Goal: Task Accomplishment & Management: Manage account settings

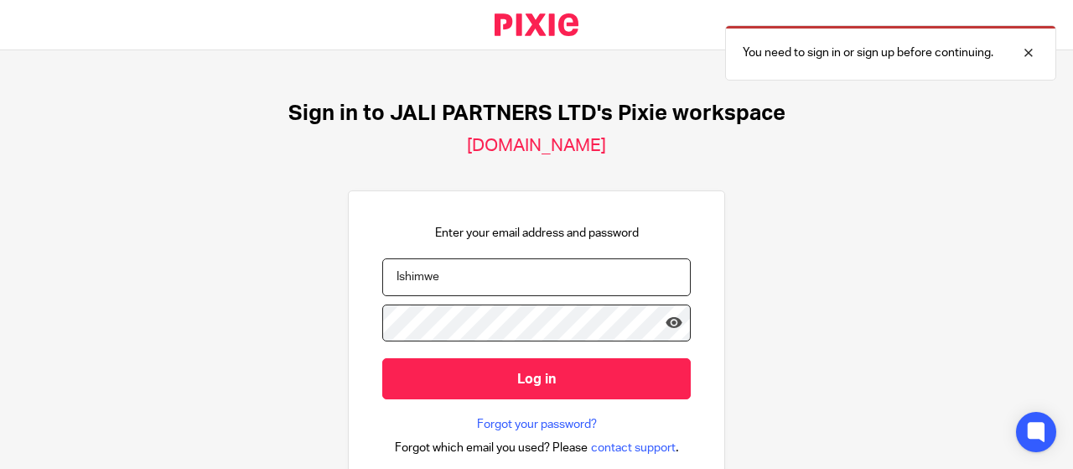
click at [469, 285] on input "Ishimwe" at bounding box center [536, 277] width 309 height 38
type input "I"
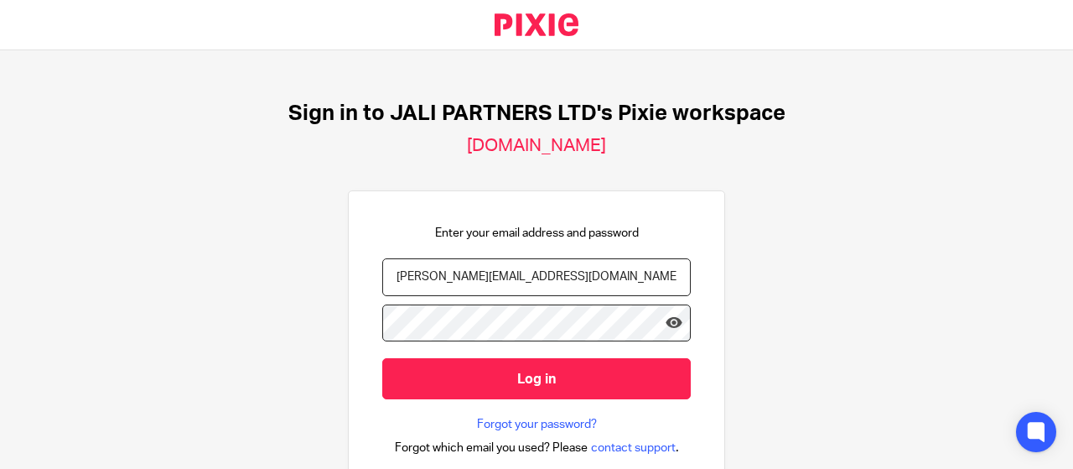
type input "augustin.nsingizimana@jalipartners.com"
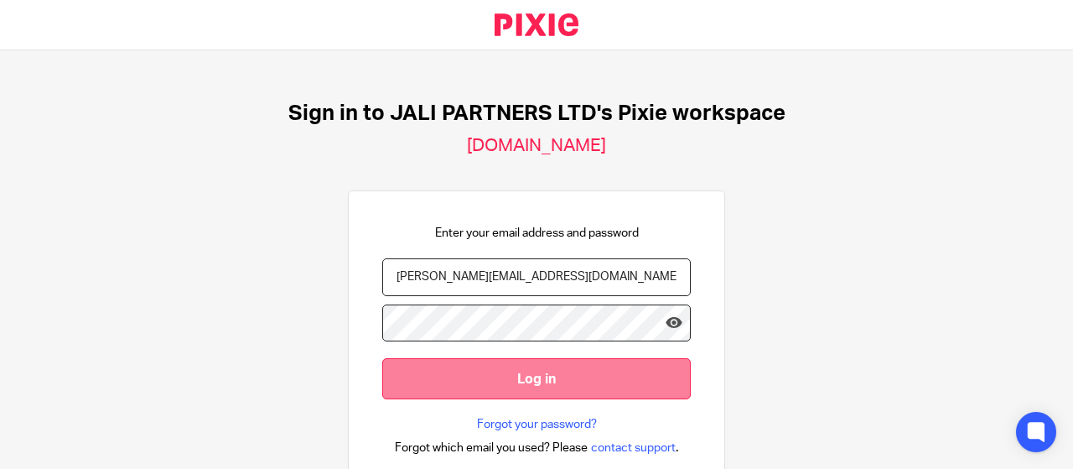
drag, startPoint x: 494, startPoint y: 366, endPoint x: 503, endPoint y: 366, distance: 9.2
click at [496, 366] on input "Log in" at bounding box center [536, 378] width 309 height 41
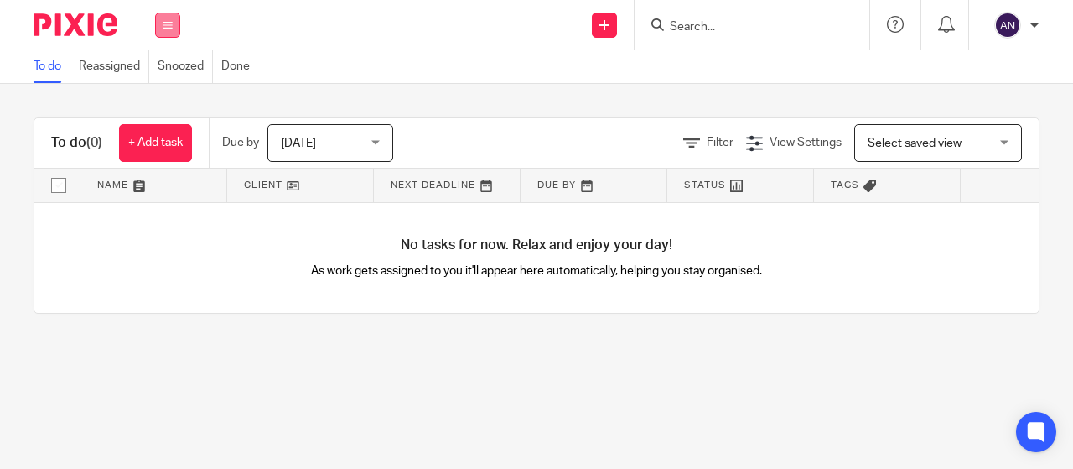
click at [161, 20] on button at bounding box center [167, 25] width 25 height 25
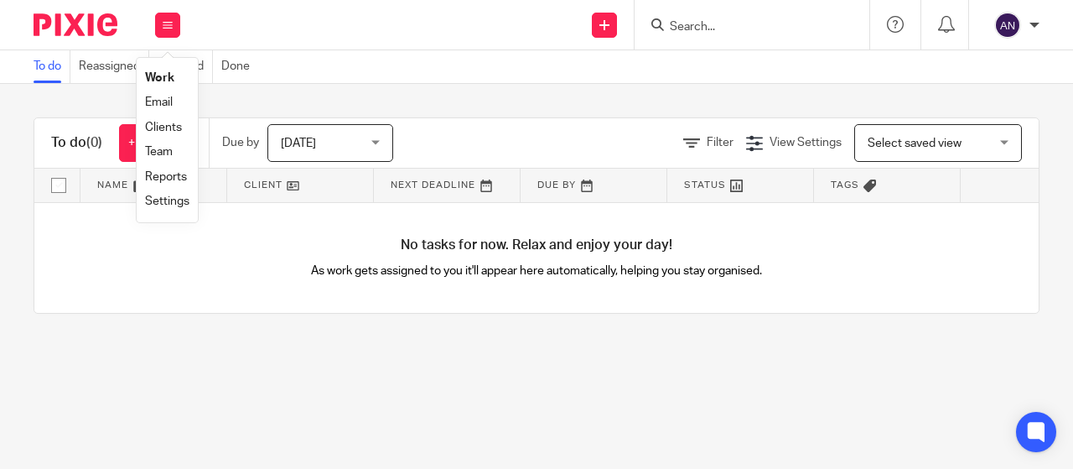
click at [156, 122] on link "Clients" at bounding box center [163, 128] width 37 height 12
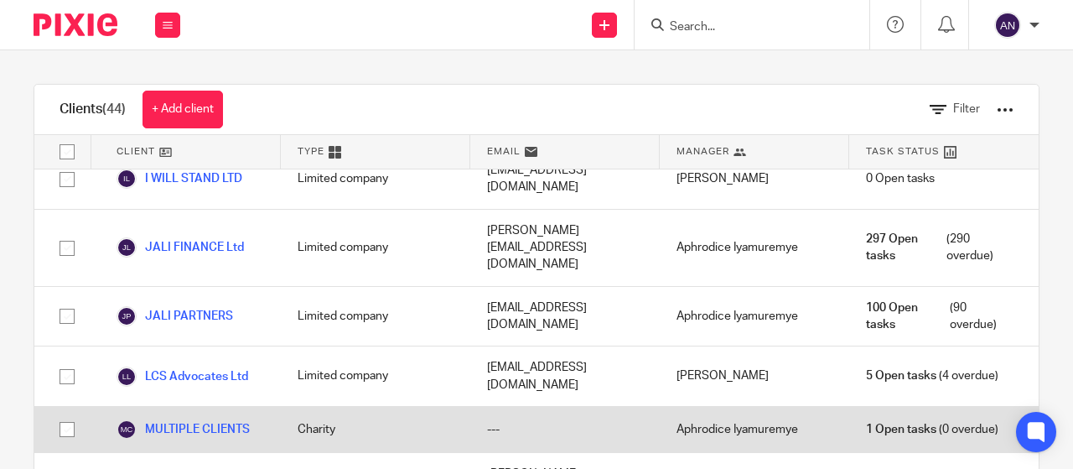
scroll to position [1258, 0]
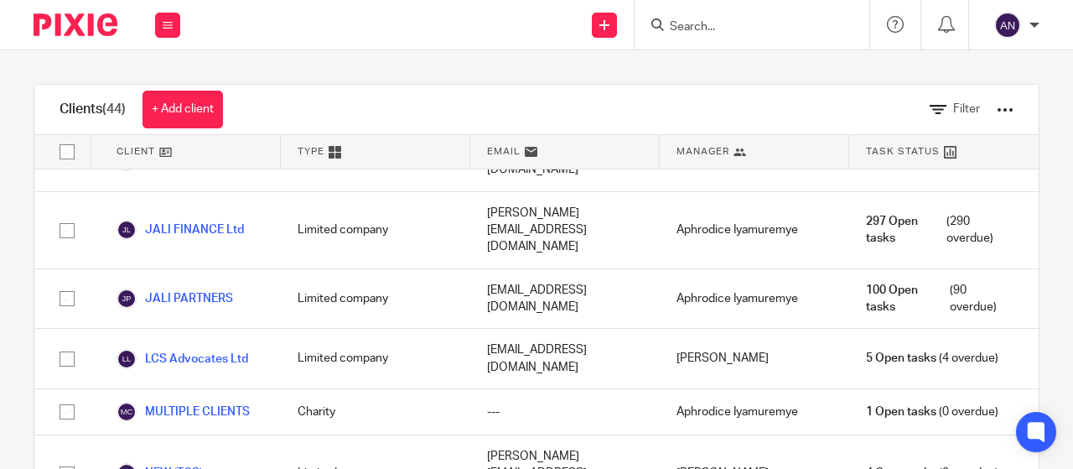
drag, startPoint x: 682, startPoint y: 31, endPoint x: 693, endPoint y: 30, distance: 11.8
click at [688, 32] on input "Search" at bounding box center [743, 27] width 151 height 15
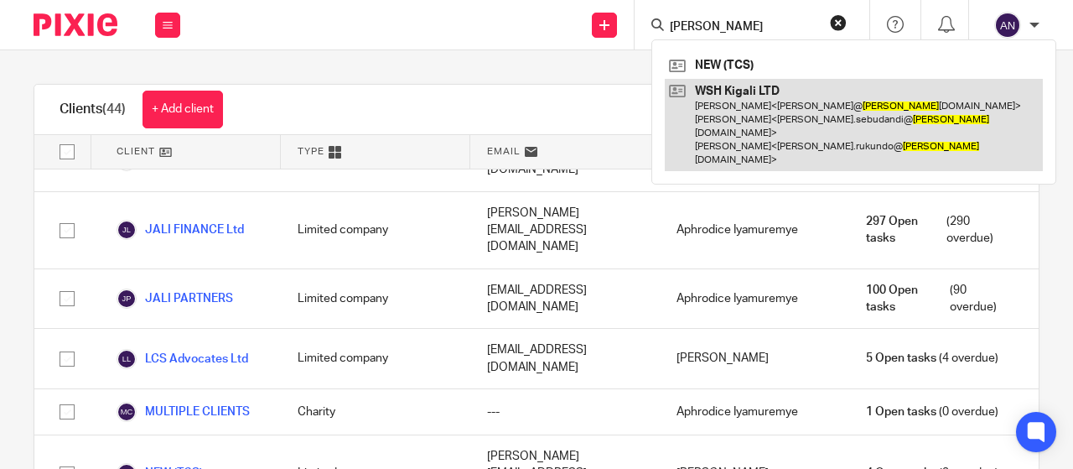
type input "wes"
click at [785, 93] on link at bounding box center [854, 125] width 378 height 93
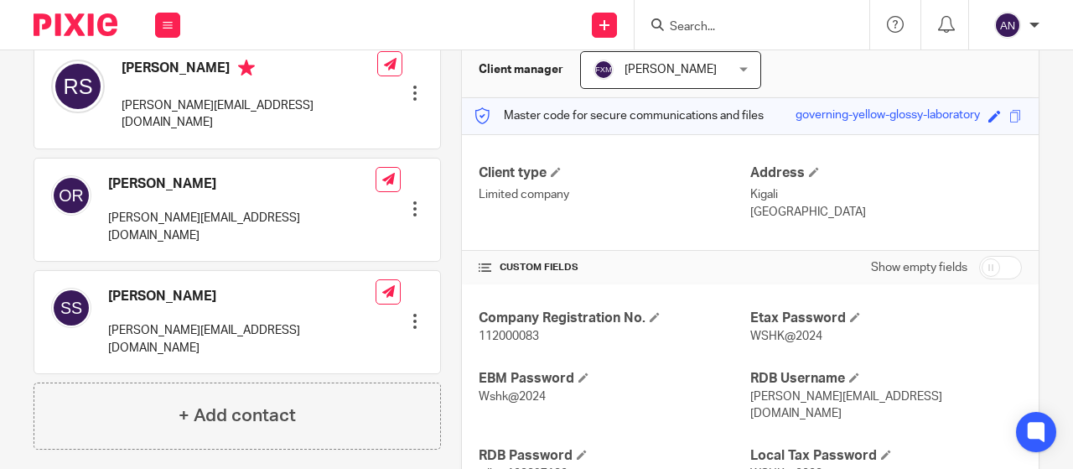
scroll to position [251, 0]
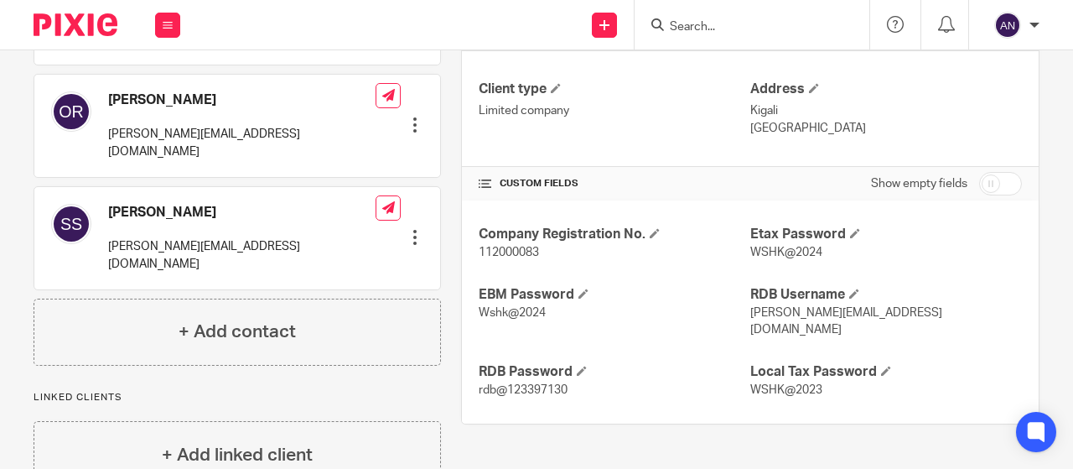
click at [479, 185] on span at bounding box center [485, 183] width 13 height 13
click at [479, 177] on span at bounding box center [485, 183] width 13 height 13
click at [578, 288] on span at bounding box center [583, 293] width 10 height 10
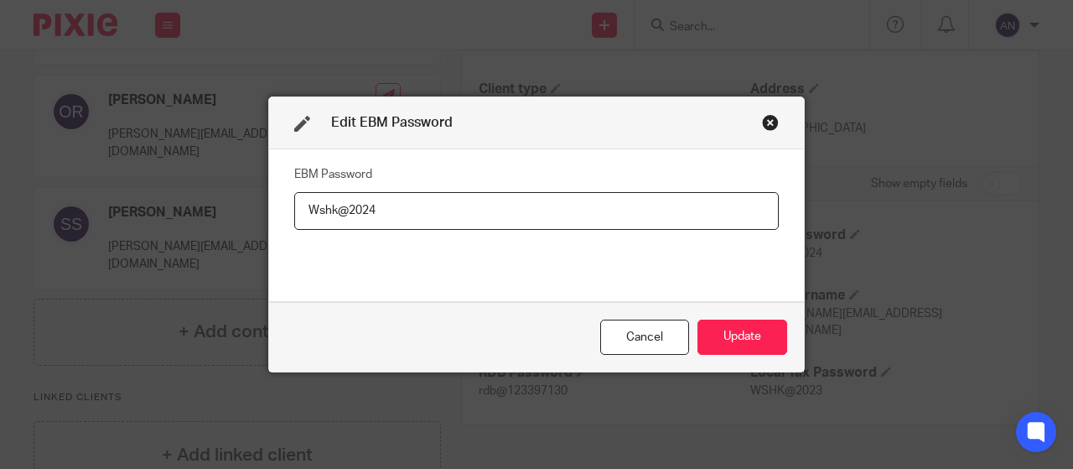
click at [762, 123] on div "Close this dialog window" at bounding box center [770, 122] width 17 height 17
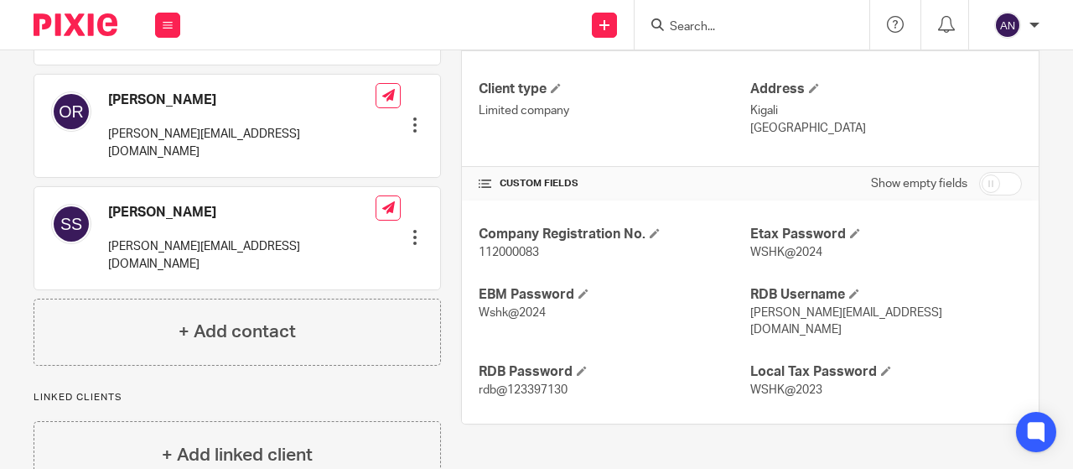
click at [687, 27] on input "Search" at bounding box center [743, 27] width 151 height 15
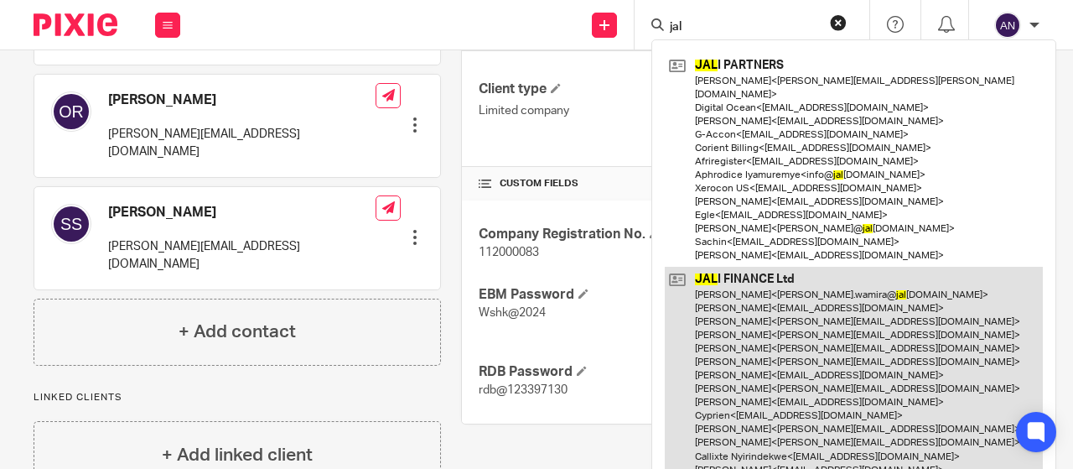
type input "jal"
click at [708, 267] on link at bounding box center [854, 448] width 378 height 362
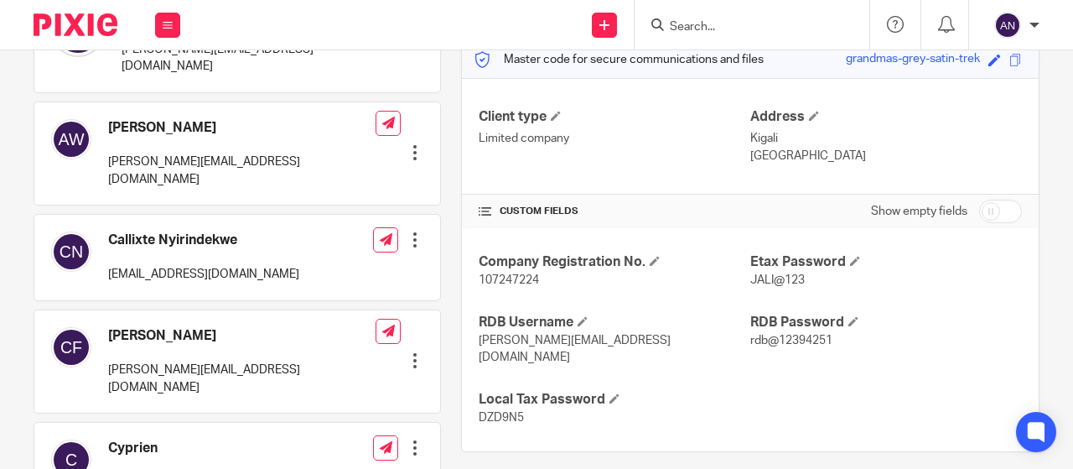
scroll to position [252, 0]
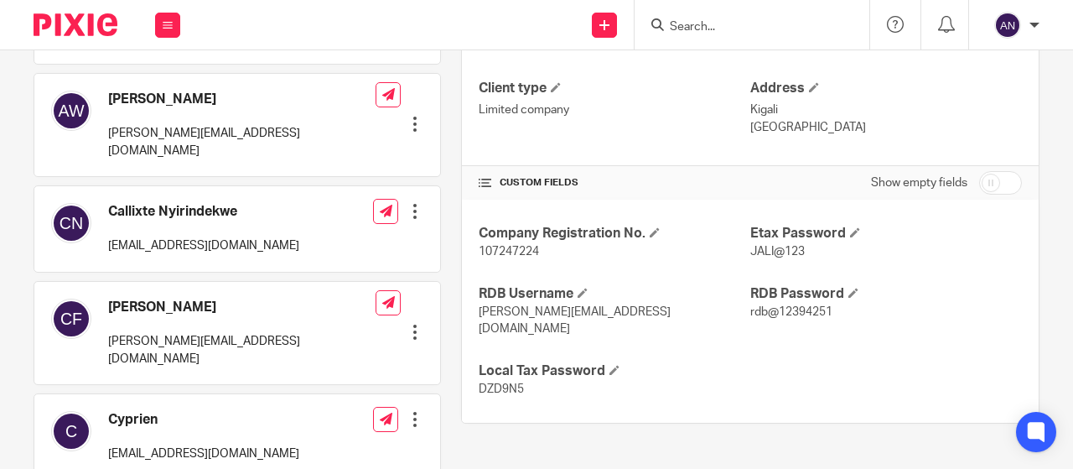
click at [479, 177] on span at bounding box center [485, 182] width 13 height 13
click at [485, 179] on span at bounding box center [485, 182] width 13 height 13
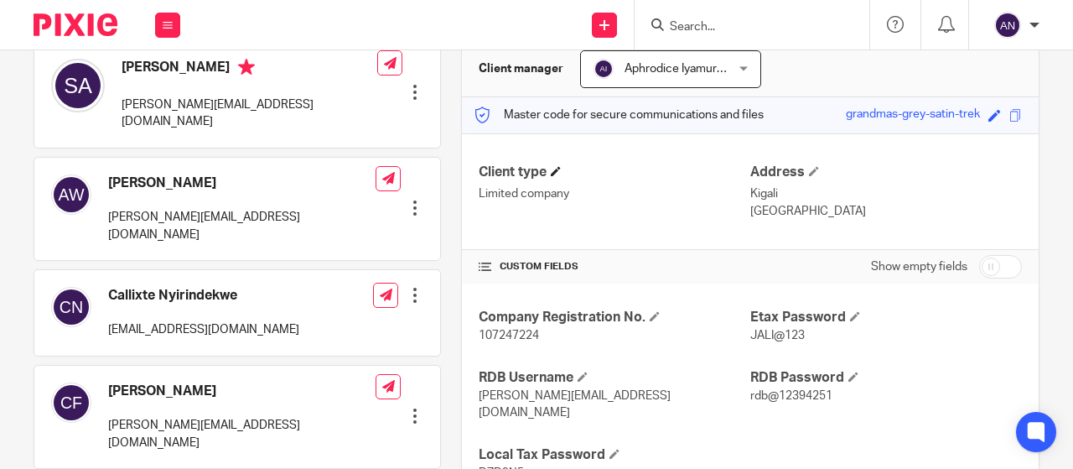
scroll to position [0, 0]
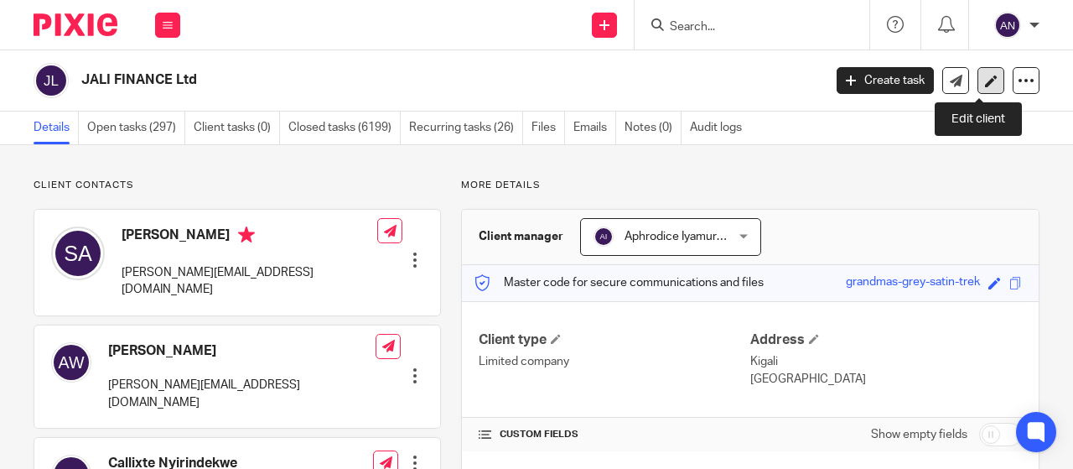
click at [985, 75] on icon at bounding box center [991, 81] width 13 height 13
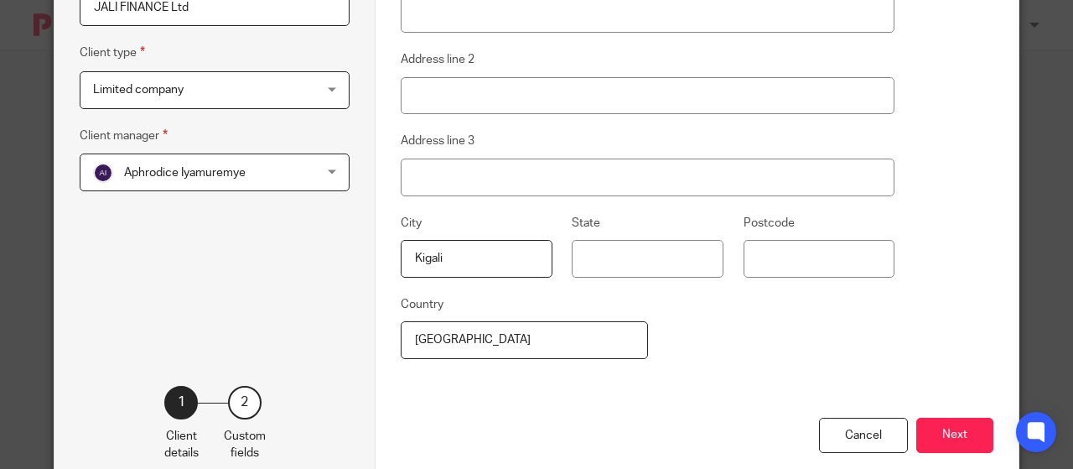
scroll to position [311, 0]
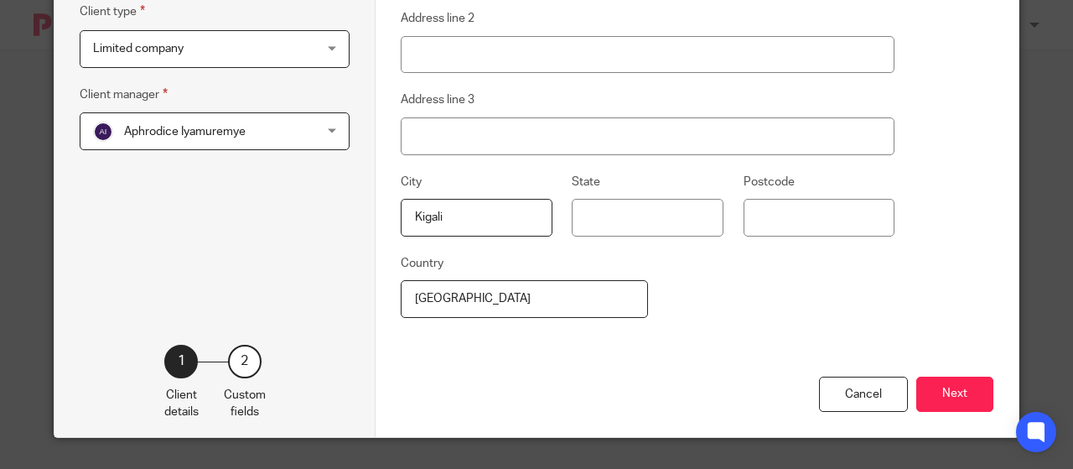
click at [236, 353] on div "2" at bounding box center [245, 362] width 34 height 34
click at [945, 379] on button "Next" at bounding box center [954, 394] width 77 height 36
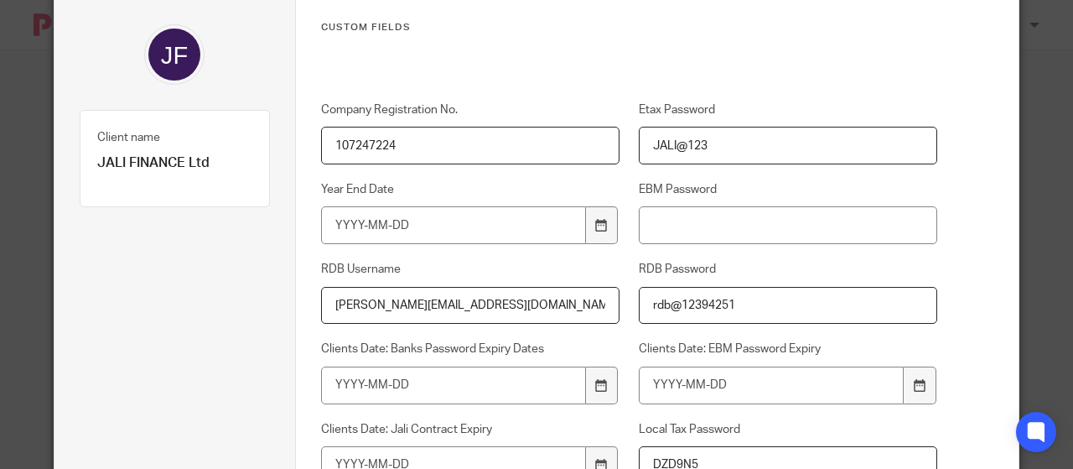
scroll to position [60, 0]
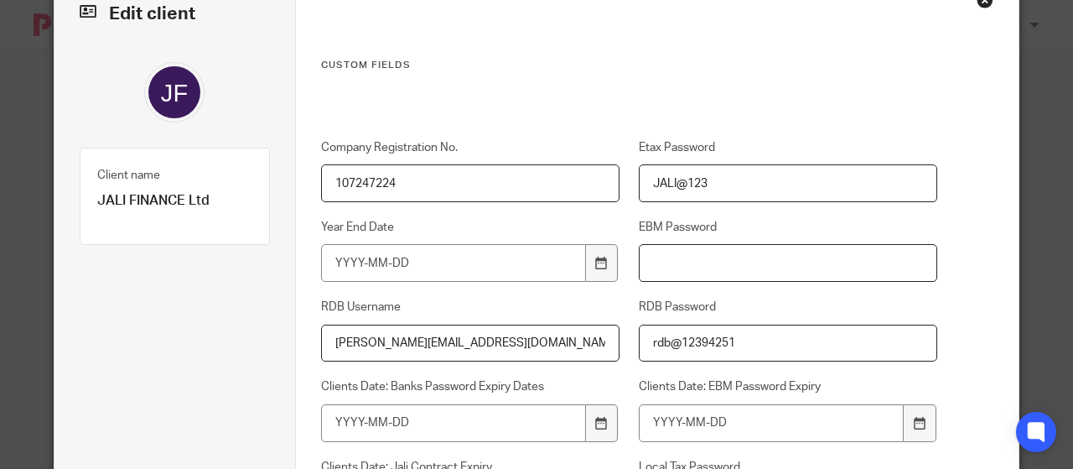
click at [661, 251] on input "EBM Password" at bounding box center [788, 263] width 298 height 38
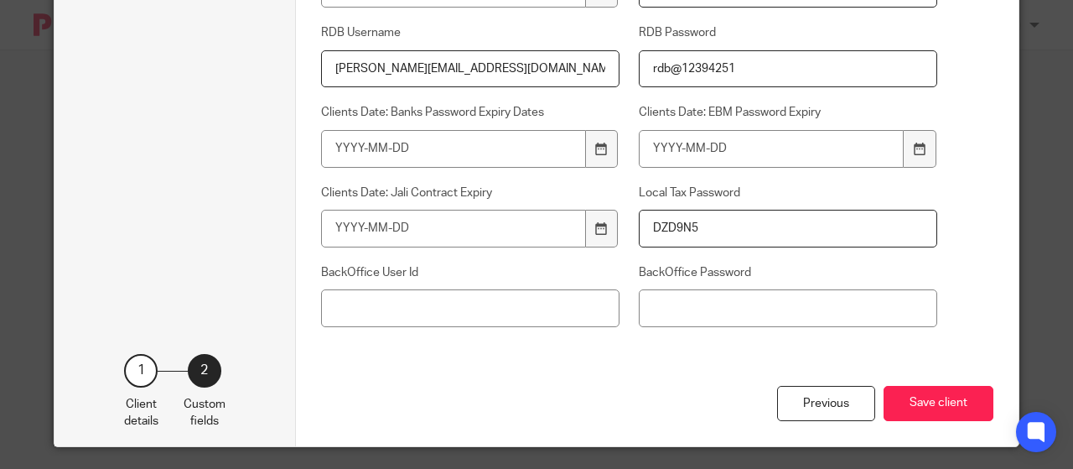
scroll to position [345, 0]
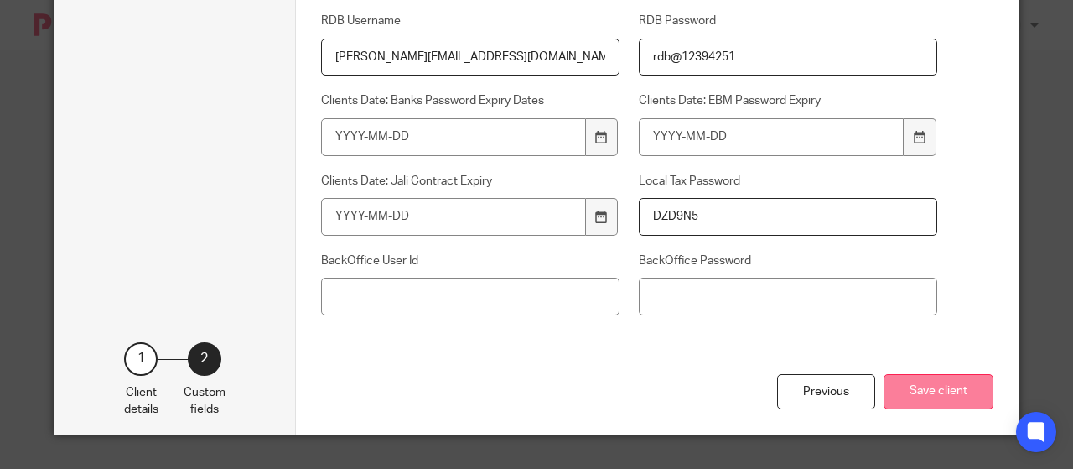
type input "Finance@ebm2025"
drag, startPoint x: 915, startPoint y: 388, endPoint x: 909, endPoint y: 370, distance: 19.6
click at [915, 383] on button "Save client" at bounding box center [939, 392] width 110 height 36
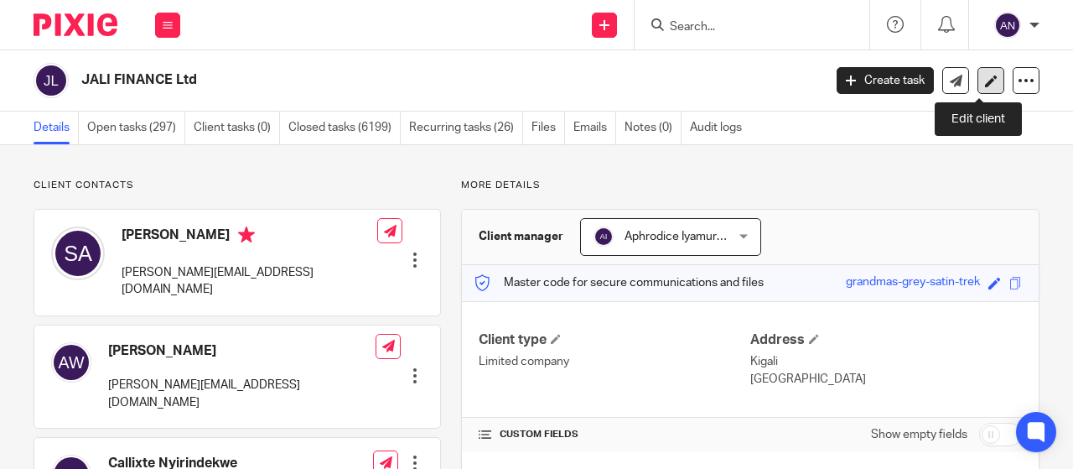
click at [978, 83] on link at bounding box center [991, 80] width 27 height 27
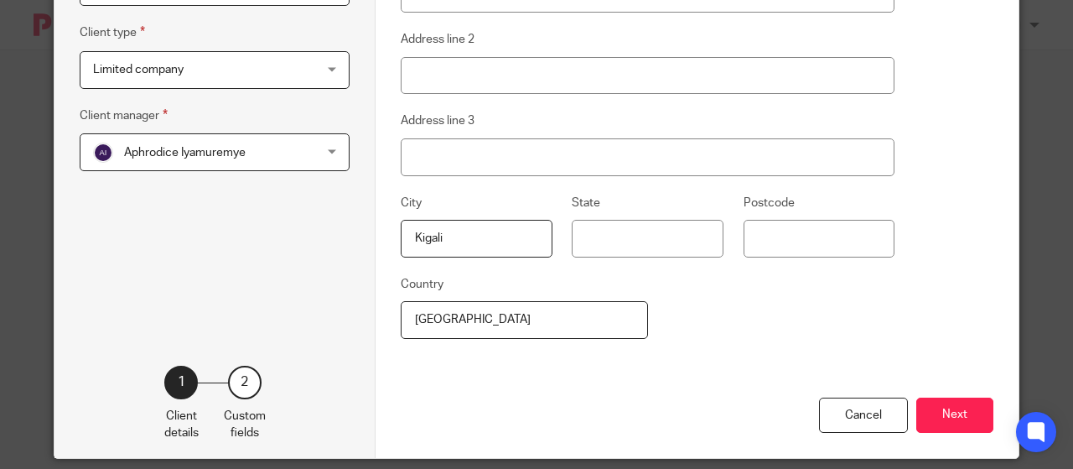
scroll to position [311, 0]
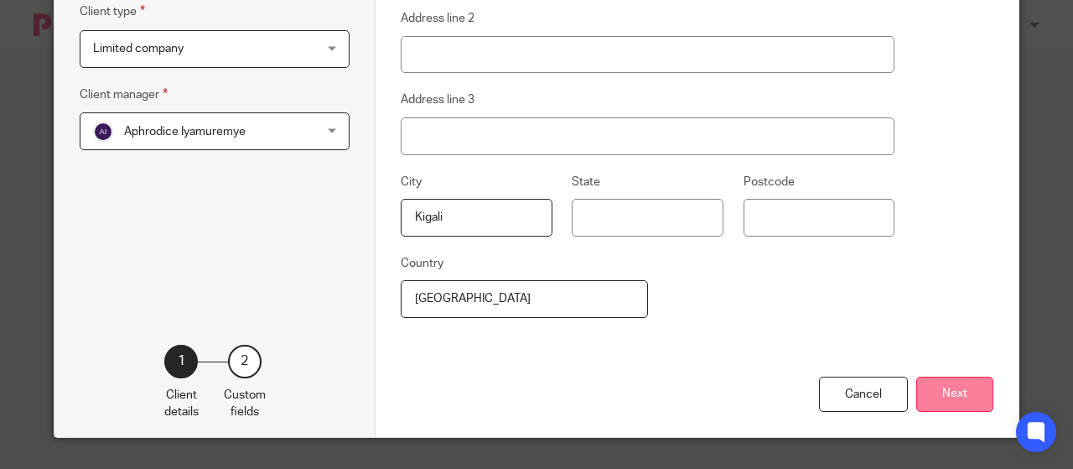
click at [952, 392] on button "Next" at bounding box center [954, 394] width 77 height 36
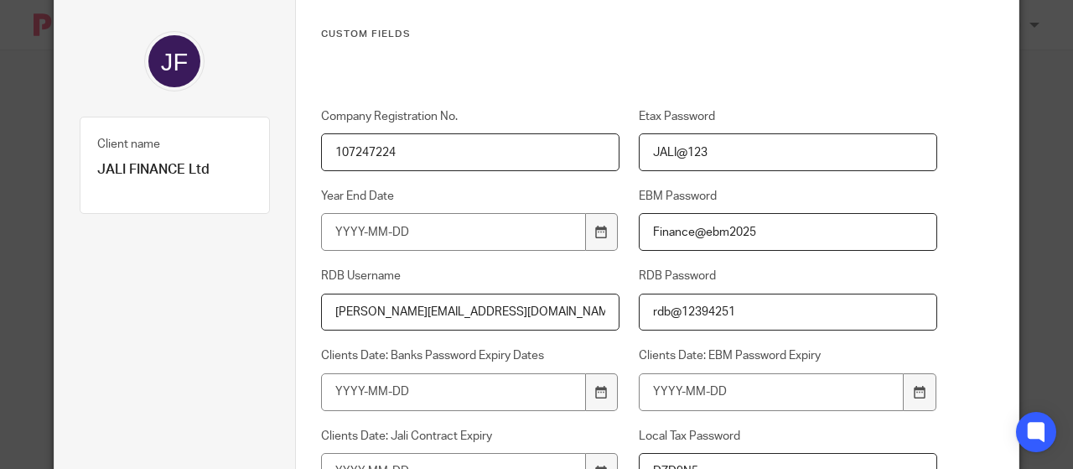
scroll to position [0, 0]
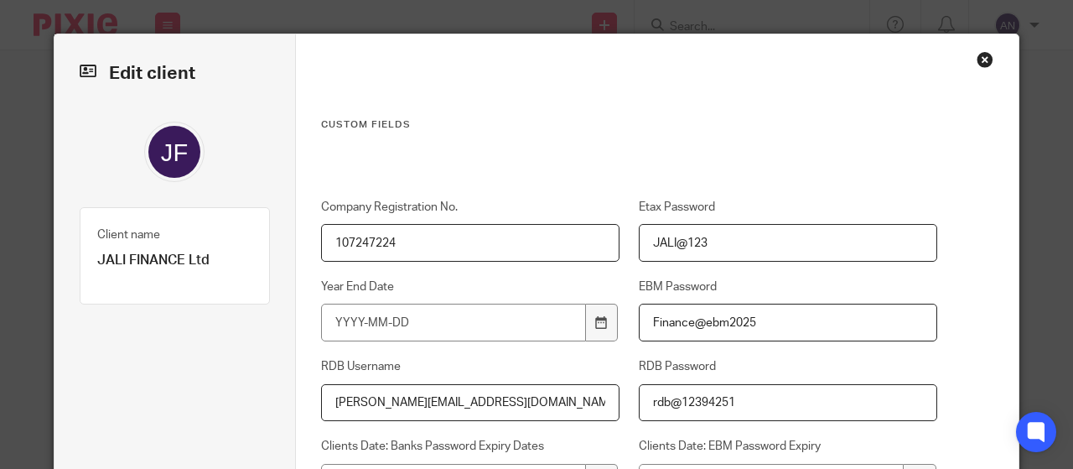
click at [977, 54] on div "Close this dialog window" at bounding box center [985, 59] width 17 height 17
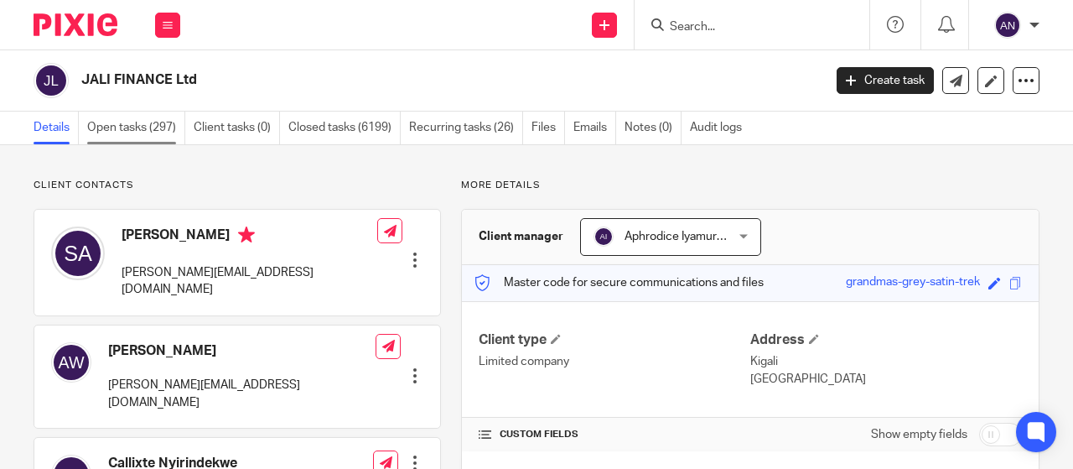
click at [126, 125] on link "Open tasks (297)" at bounding box center [136, 128] width 98 height 33
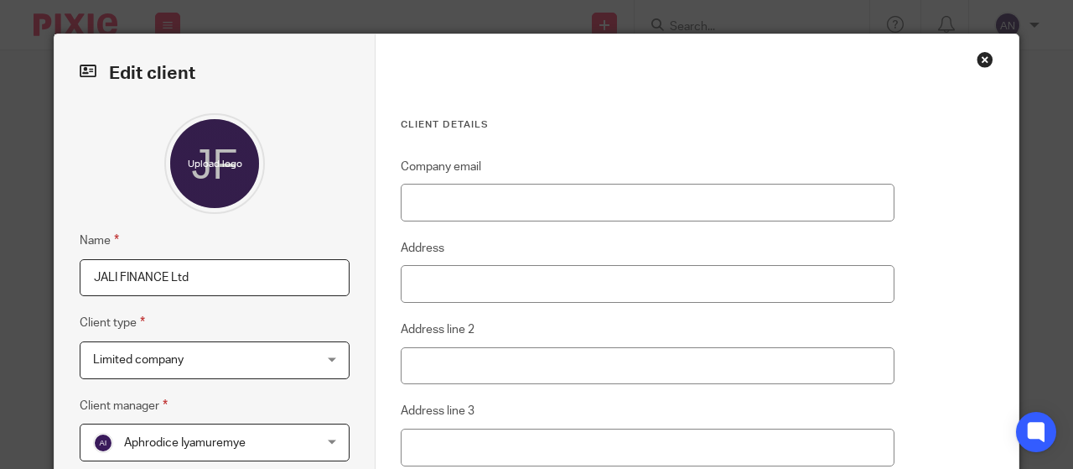
click at [983, 53] on div "Close this dialog window" at bounding box center [985, 59] width 17 height 17
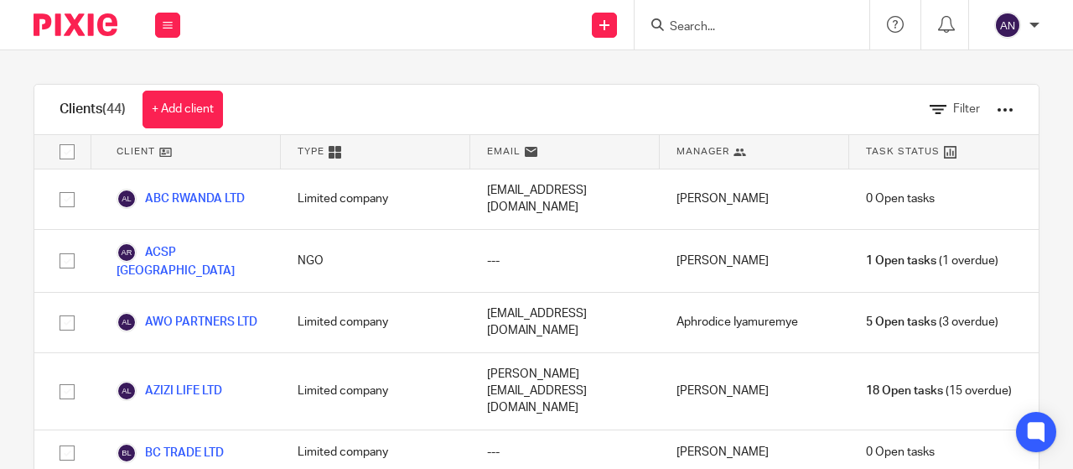
click at [691, 16] on form at bounding box center [757, 24] width 179 height 21
click at [664, 22] on div at bounding box center [748, 24] width 195 height 21
click at [704, 29] on input "Search" at bounding box center [743, 27] width 151 height 15
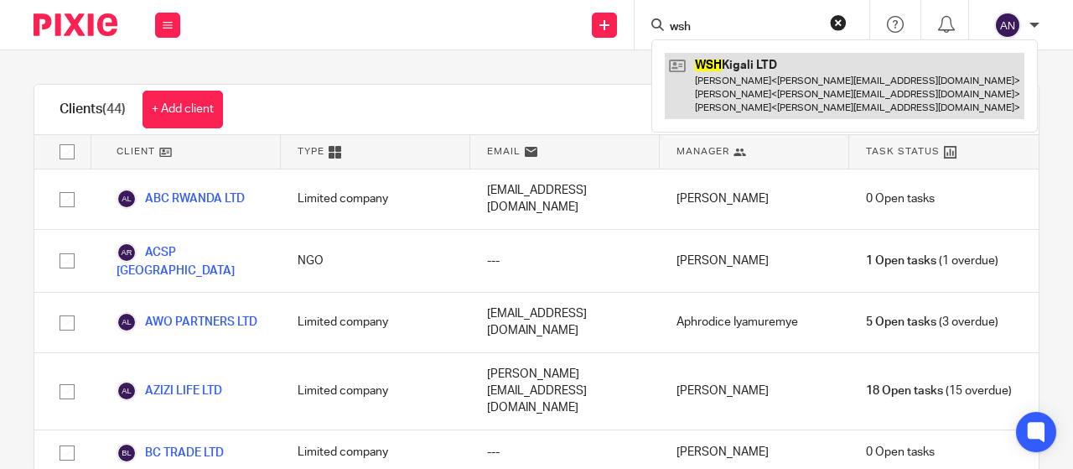
type input "wsh"
click at [770, 70] on link at bounding box center [845, 86] width 360 height 66
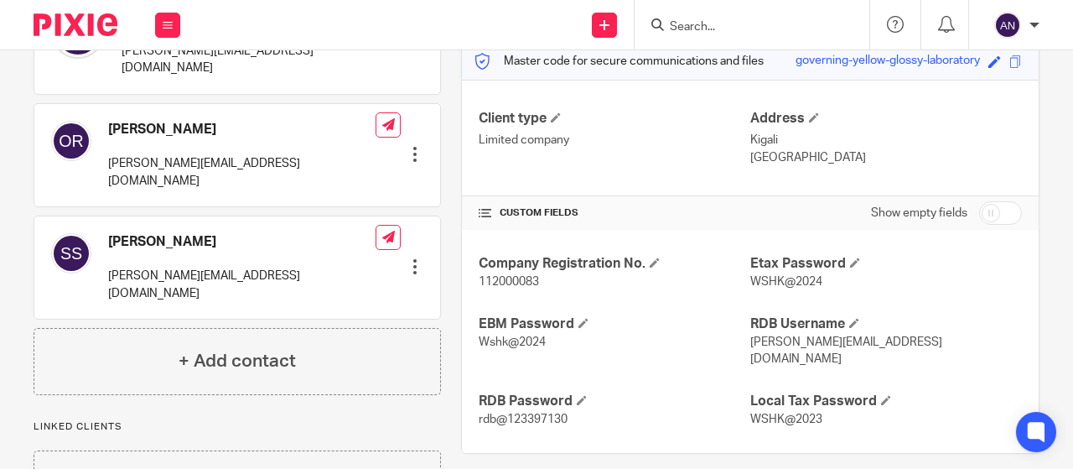
scroll to position [251, 0]
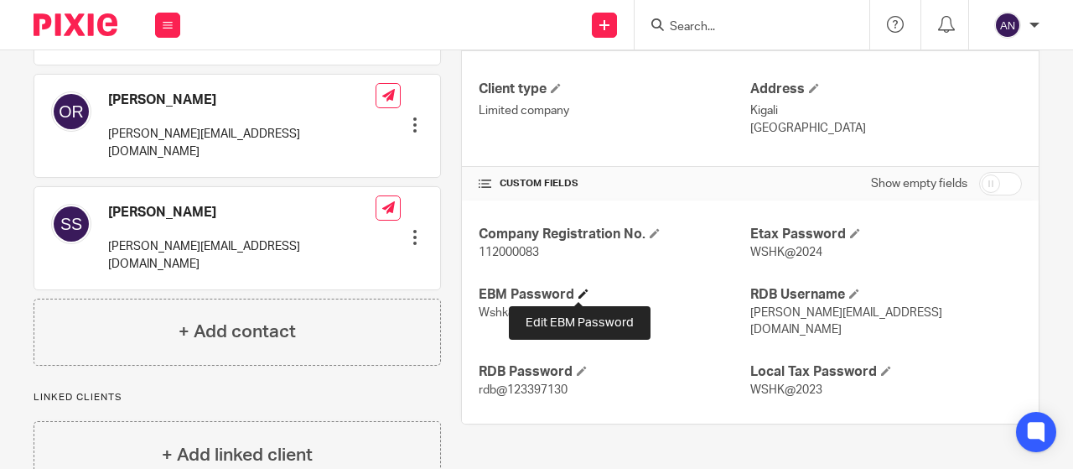
click at [578, 292] on span at bounding box center [583, 293] width 10 height 10
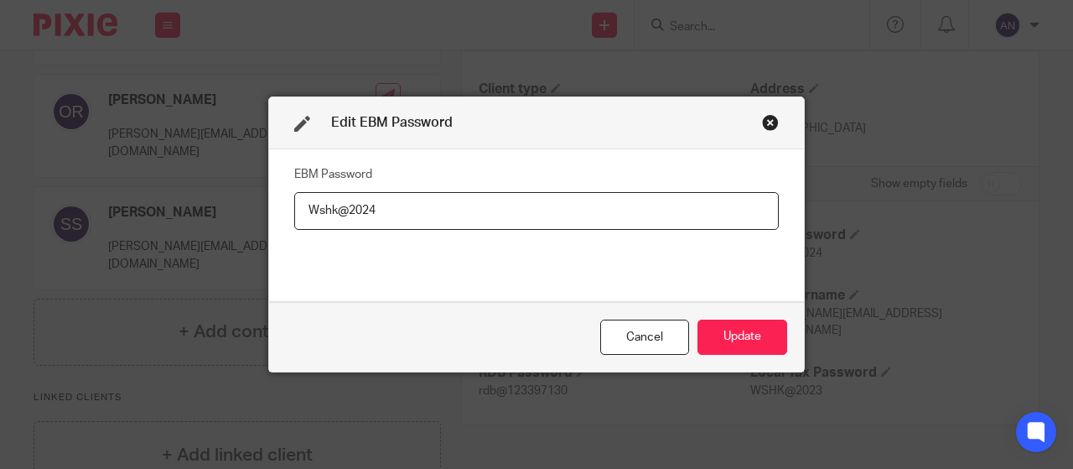
click at [576, 292] on div "EBM Password Wshk@2024" at bounding box center [536, 225] width 535 height 152
click at [381, 207] on input "Wshk@2024" at bounding box center [536, 211] width 485 height 38
type input "WSHkigali@2025"
click at [718, 328] on button "Update" at bounding box center [743, 337] width 90 height 36
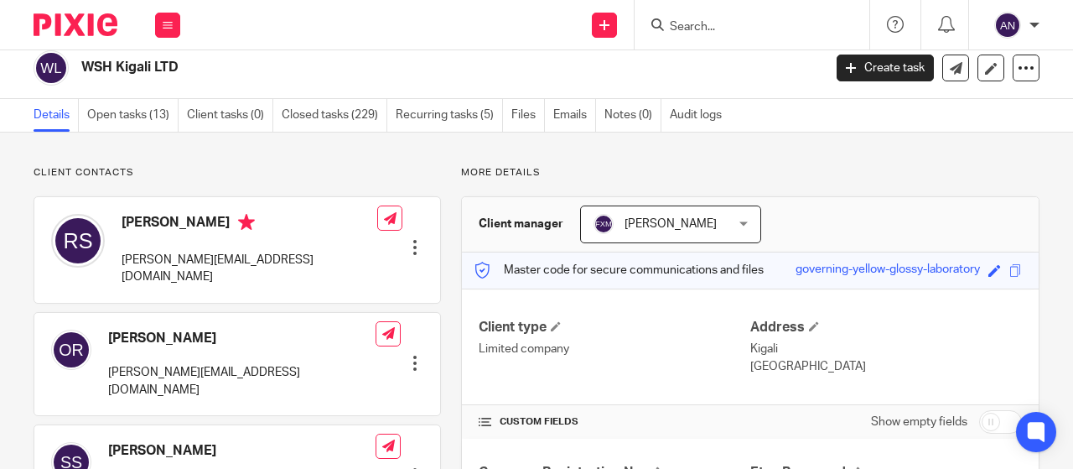
scroll to position [0, 0]
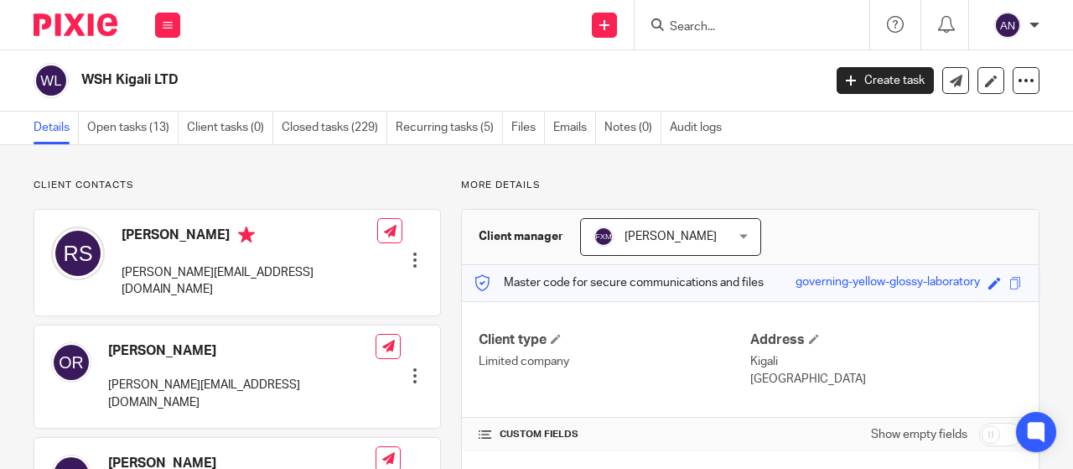
click at [731, 22] on input "Search" at bounding box center [743, 27] width 151 height 15
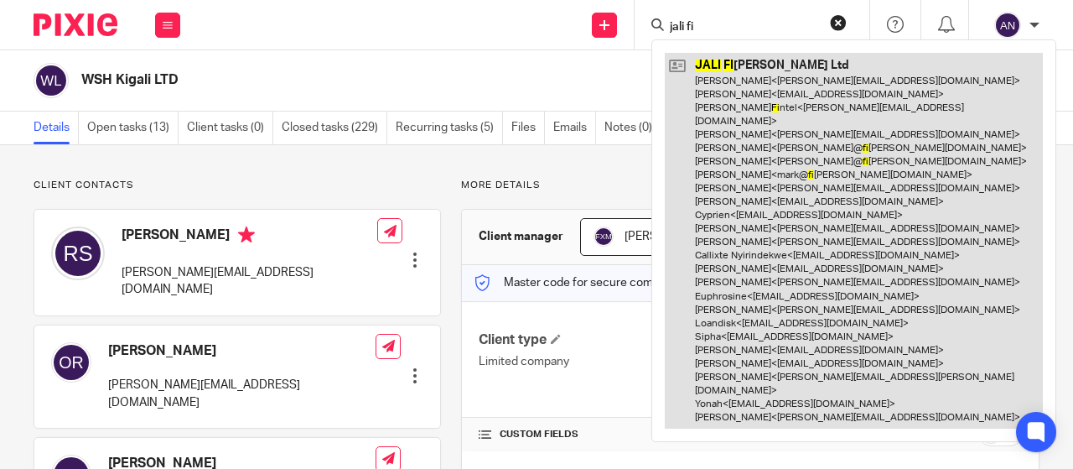
type input "jali fi"
click at [761, 66] on link at bounding box center [854, 241] width 378 height 376
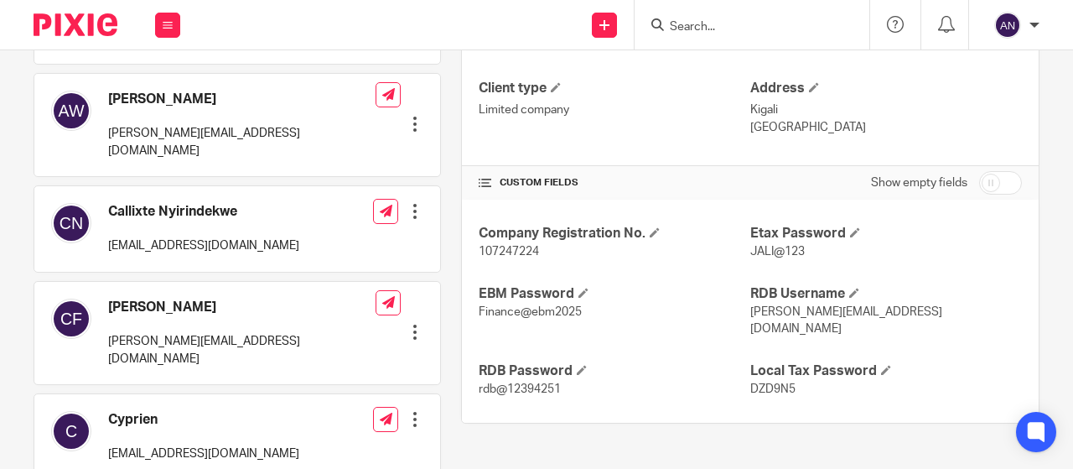
scroll to position [335, 0]
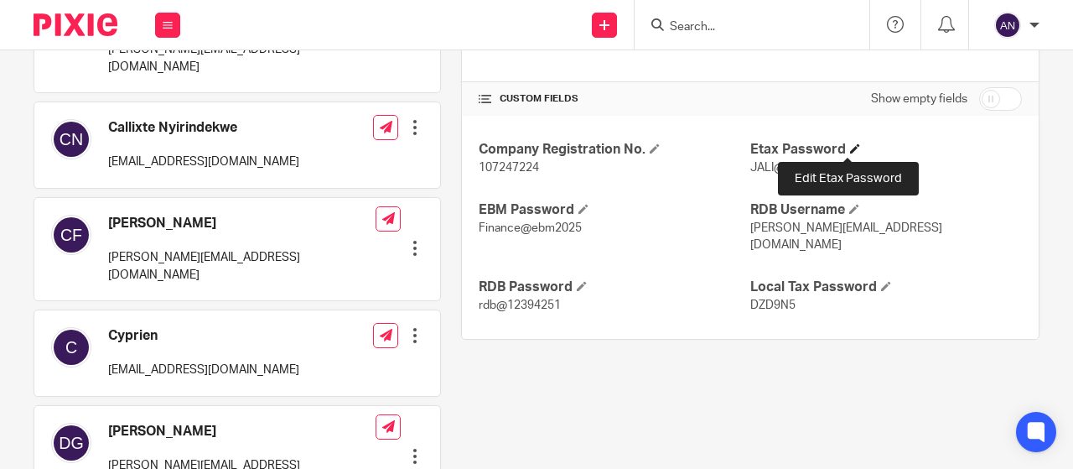
click at [850, 143] on span at bounding box center [855, 148] width 10 height 10
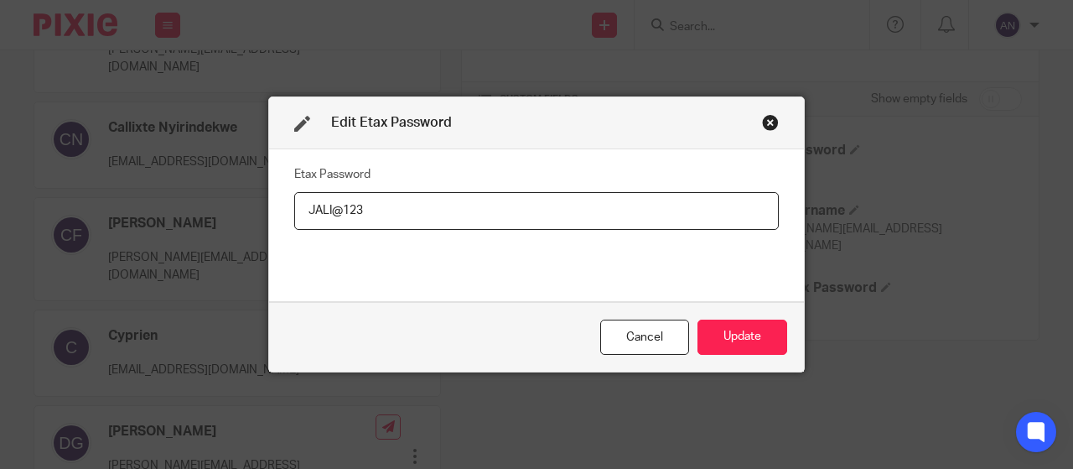
click at [402, 205] on input "JALI@123" at bounding box center [536, 211] width 485 height 38
type input "Jali@2025"
click at [714, 327] on button "Update" at bounding box center [743, 337] width 90 height 36
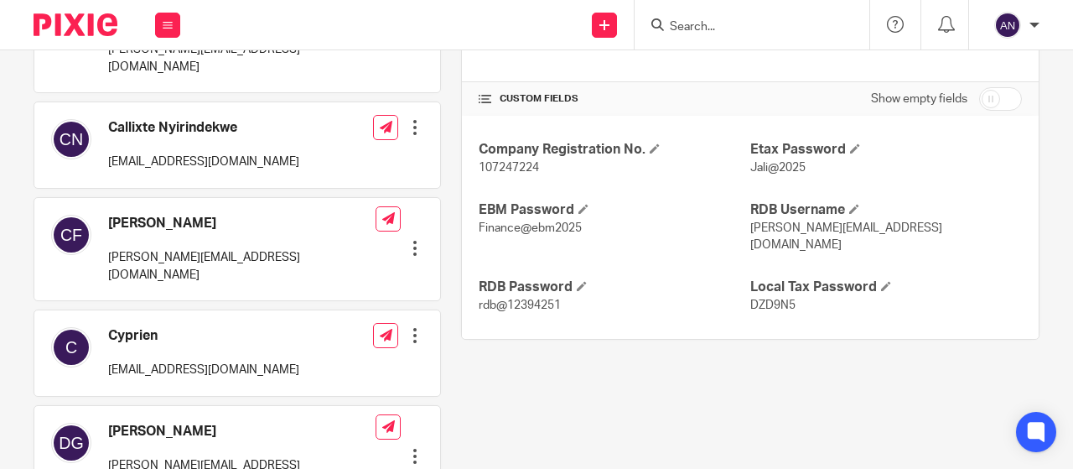
click at [700, 26] on input "Search" at bounding box center [743, 27] width 151 height 15
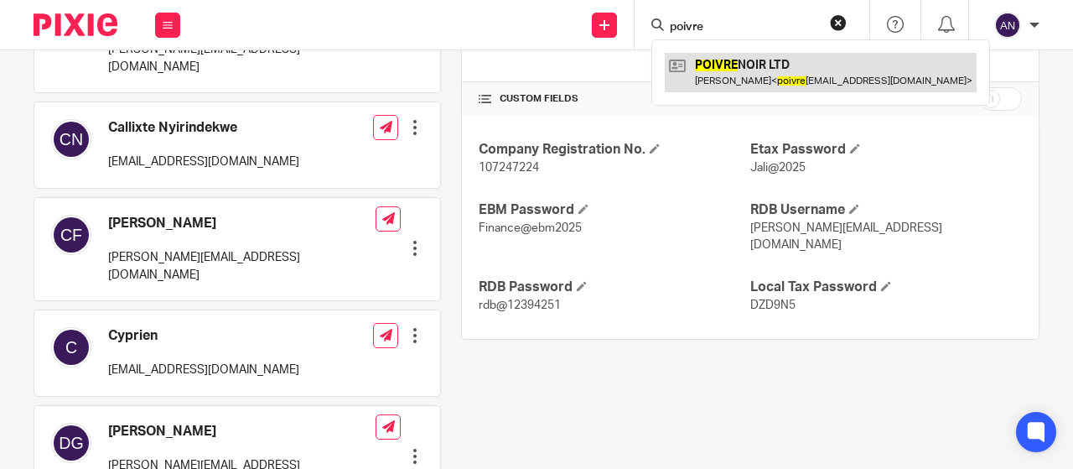
type input "poivre"
click at [790, 65] on link at bounding box center [821, 72] width 312 height 39
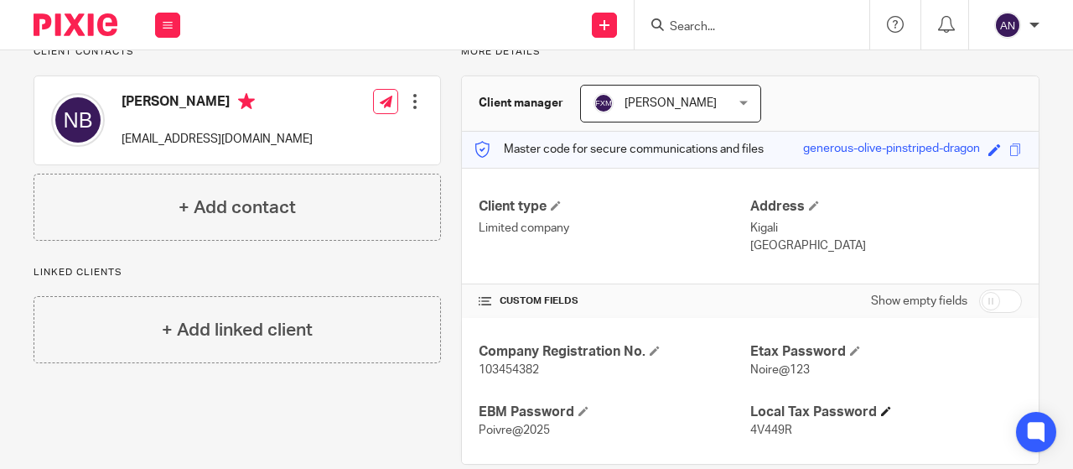
scroll to position [161, 0]
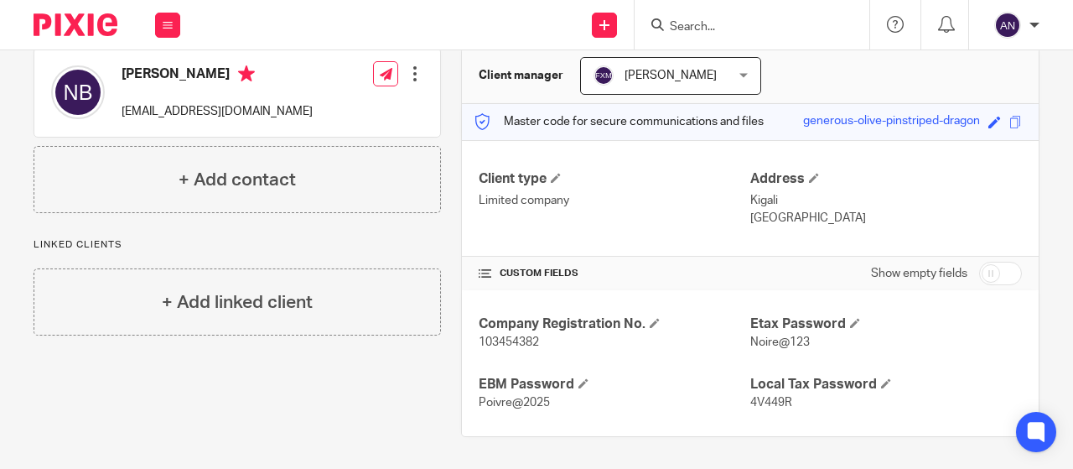
click at [780, 23] on input "Search" at bounding box center [743, 27] width 151 height 15
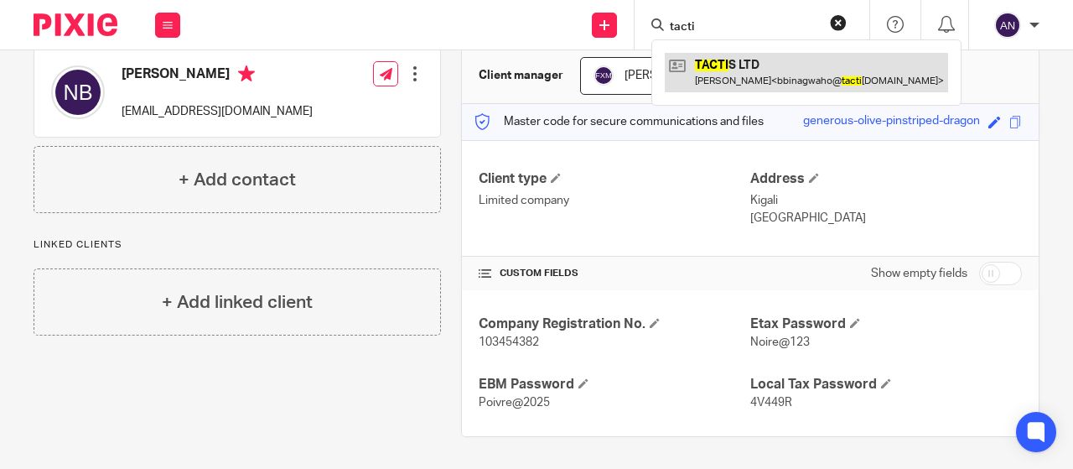
type input "tacti"
click at [738, 62] on link at bounding box center [806, 72] width 283 height 39
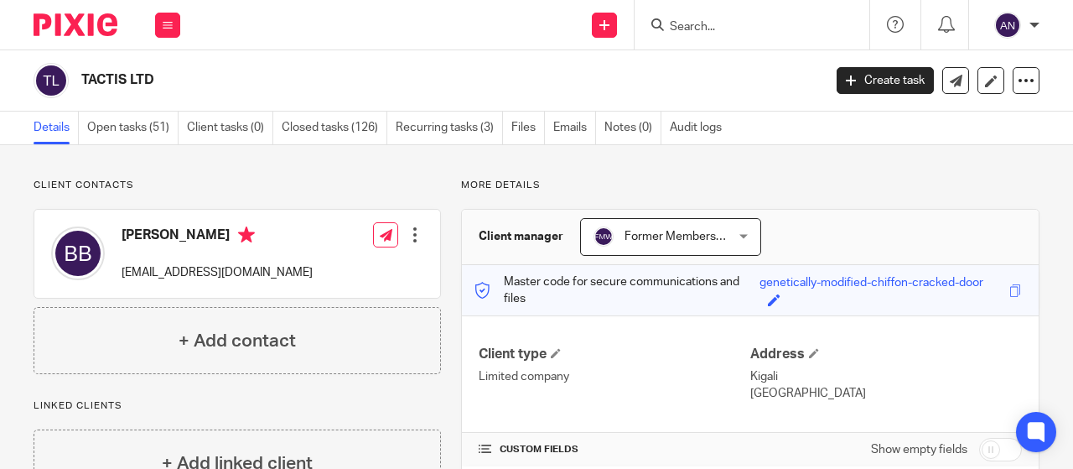
click at [837, 294] on div "Client manager Former Members' Work Former Members' Work [PERSON_NAME] Aphrodic…" at bounding box center [750, 471] width 578 height 524
click at [624, 376] on p "Limited company" at bounding box center [615, 376] width 272 height 17
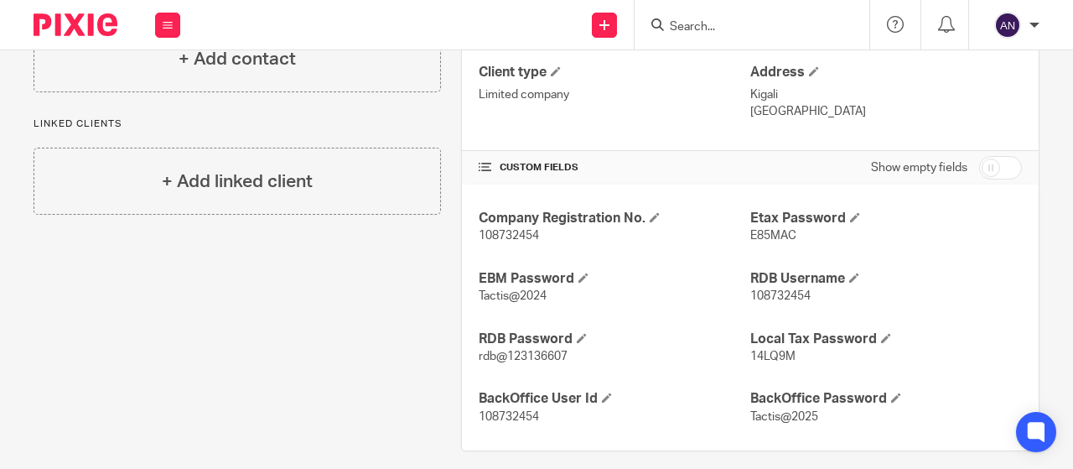
scroll to position [296, 0]
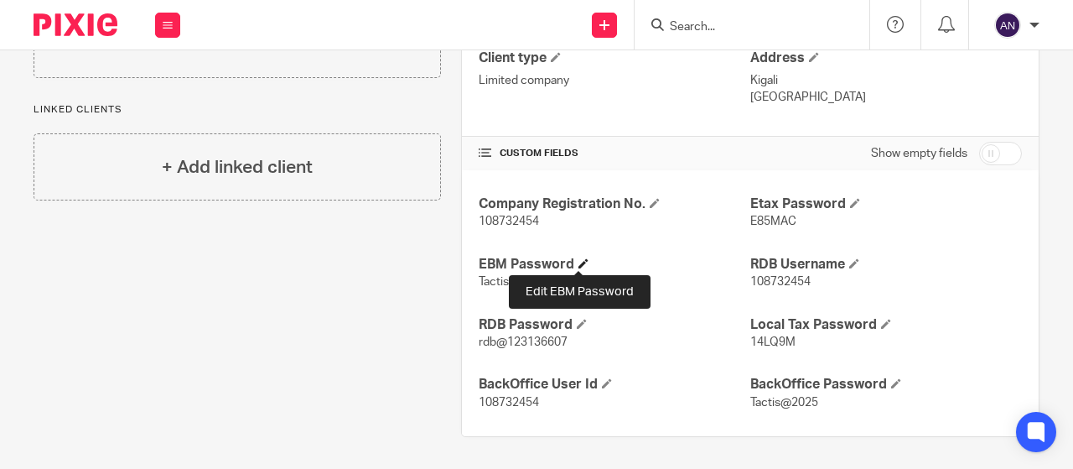
click at [578, 262] on span at bounding box center [583, 263] width 10 height 10
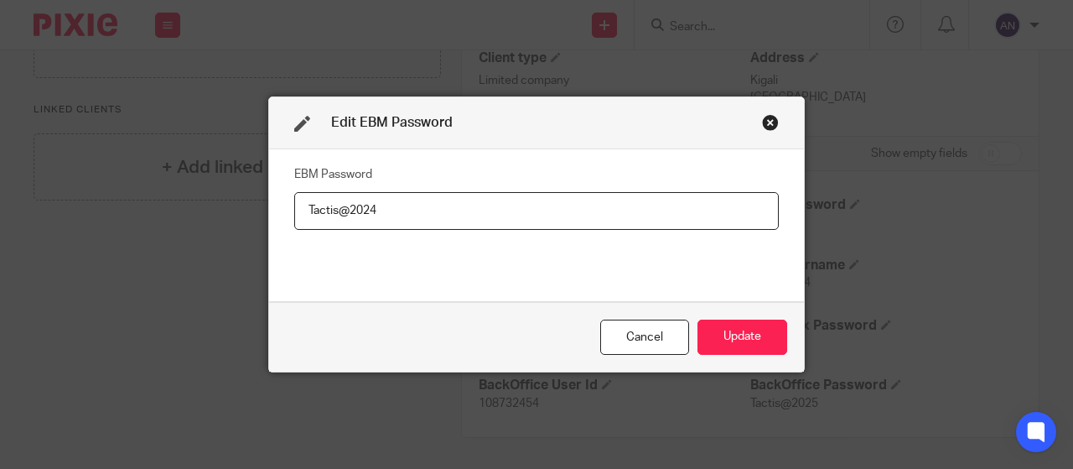
click at [392, 204] on input "Tactis@2024" at bounding box center [536, 211] width 485 height 38
type input "Tactis@1234567892"
click at [741, 331] on button "Update" at bounding box center [743, 337] width 90 height 36
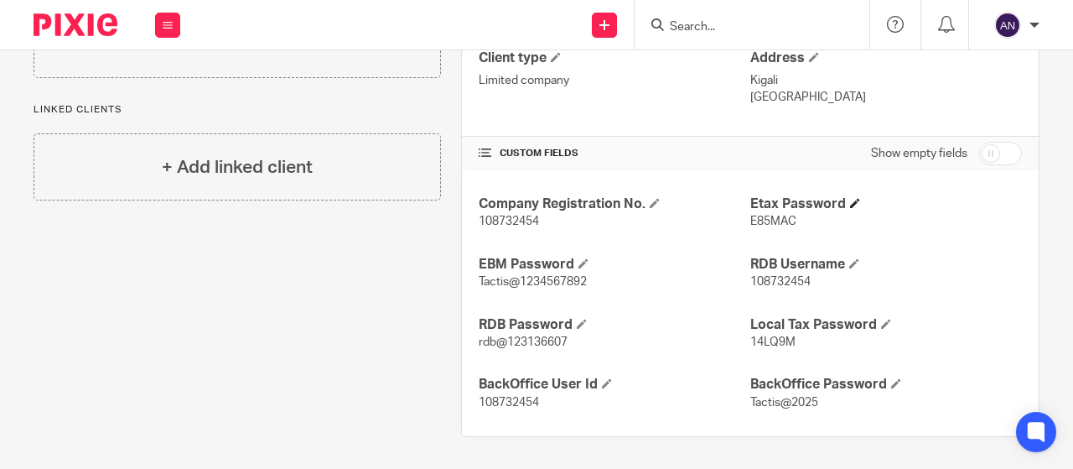
click at [794, 199] on h4 "Etax Password" at bounding box center [886, 204] width 272 height 18
click at [686, 20] on input "Search" at bounding box center [743, 27] width 151 height 15
drag, startPoint x: 742, startPoint y: 27, endPoint x: 722, endPoint y: 32, distance: 20.7
click at [735, 27] on input "Search" at bounding box center [743, 27] width 151 height 15
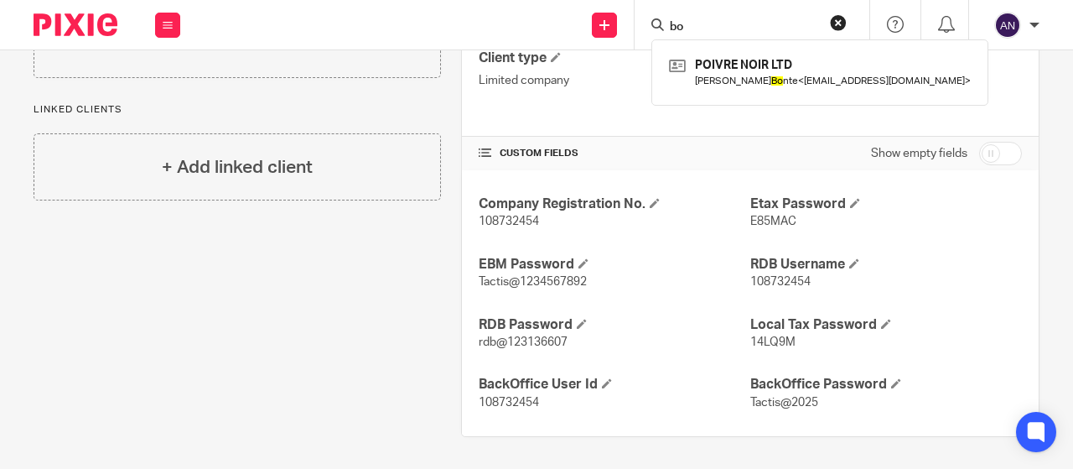
type input "b"
type input "B"
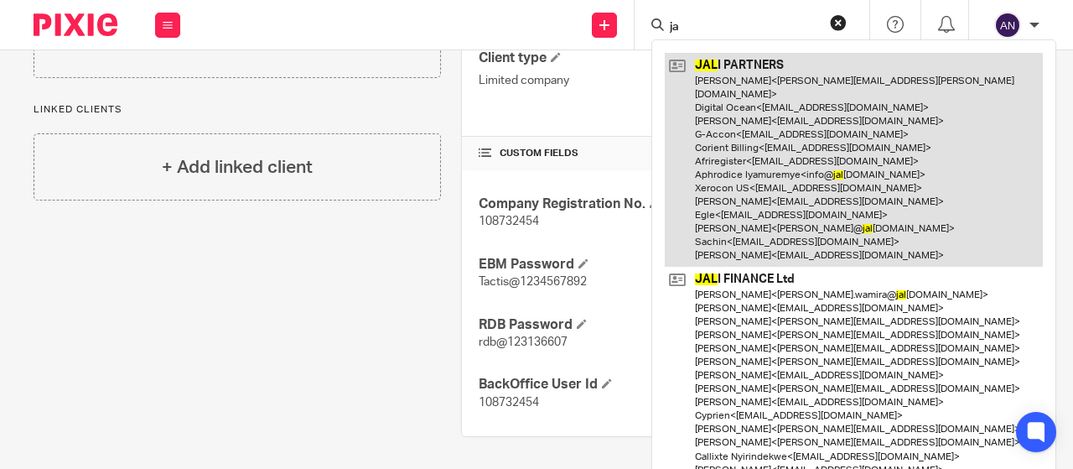
type input "j"
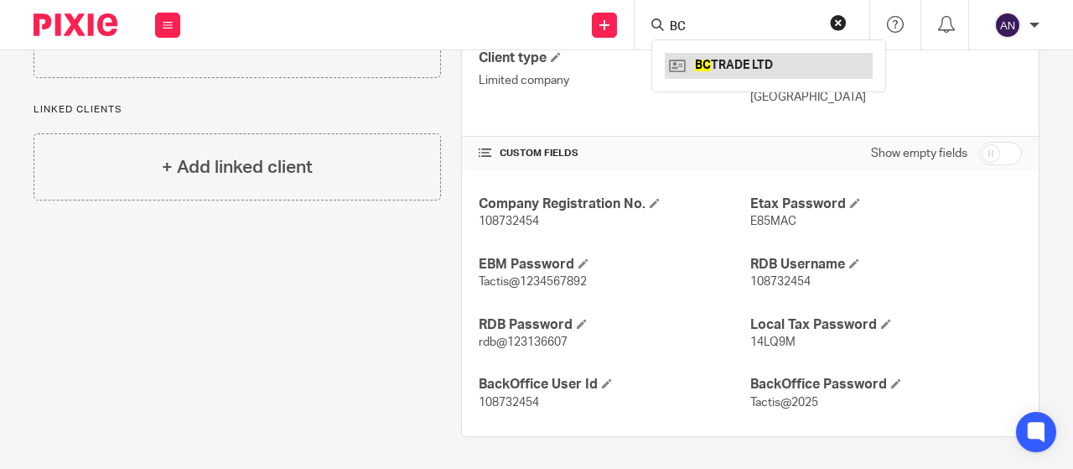
type input "BC"
click at [732, 59] on link at bounding box center [769, 65] width 208 height 25
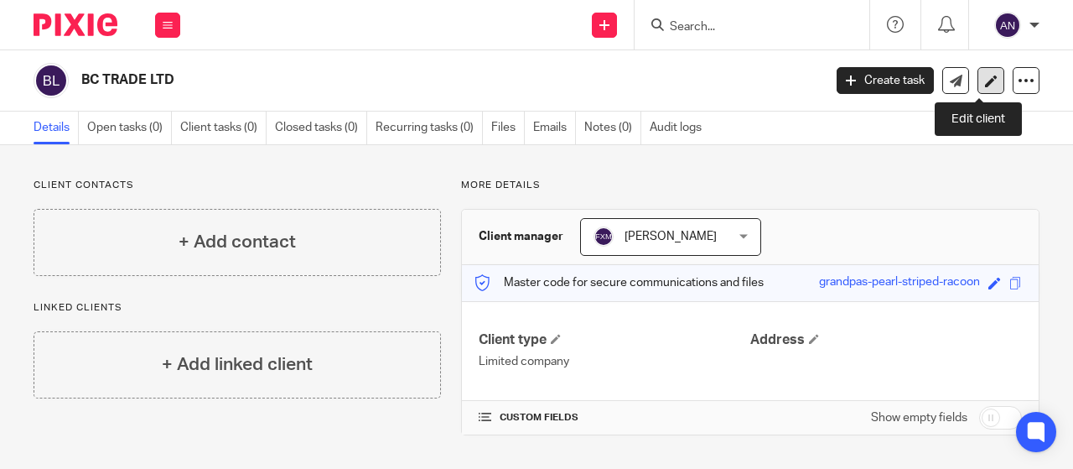
click at [985, 79] on icon at bounding box center [991, 81] width 13 height 13
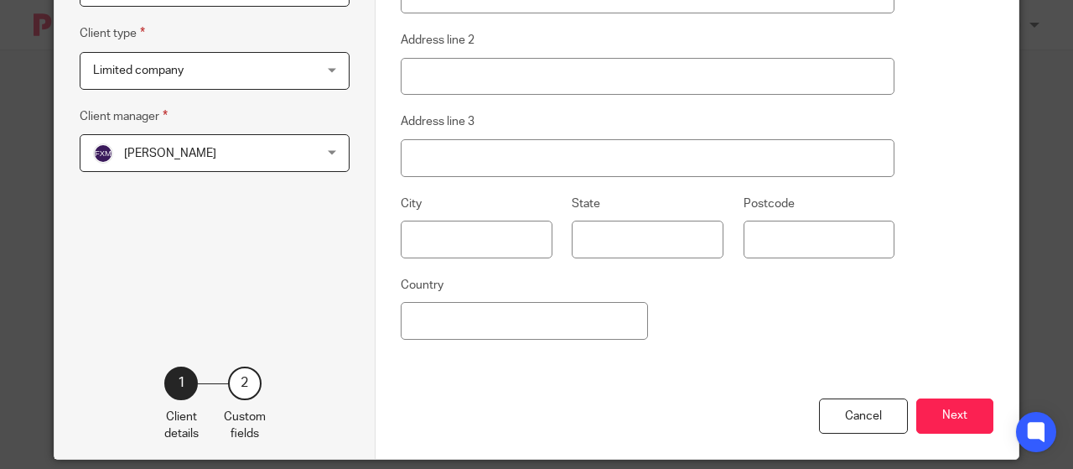
scroll to position [311, 0]
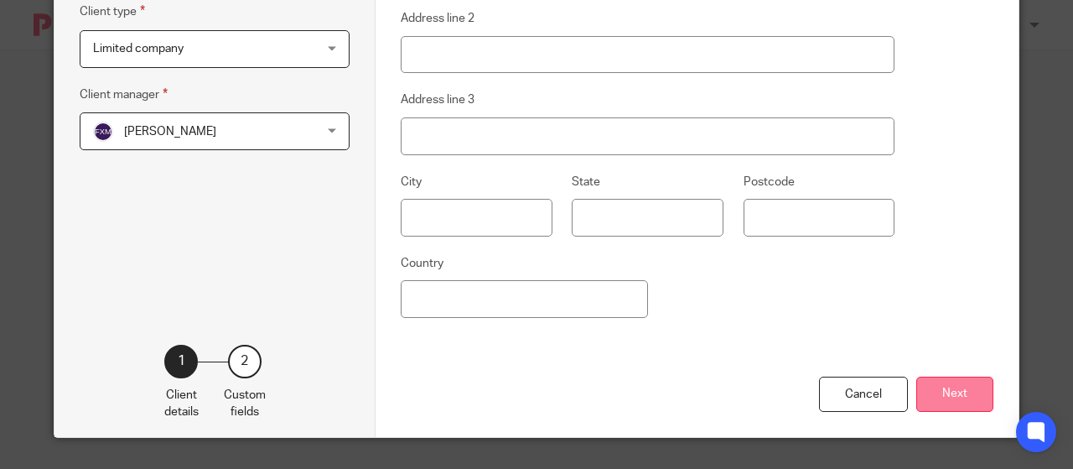
click at [938, 385] on button "Next" at bounding box center [954, 394] width 77 height 36
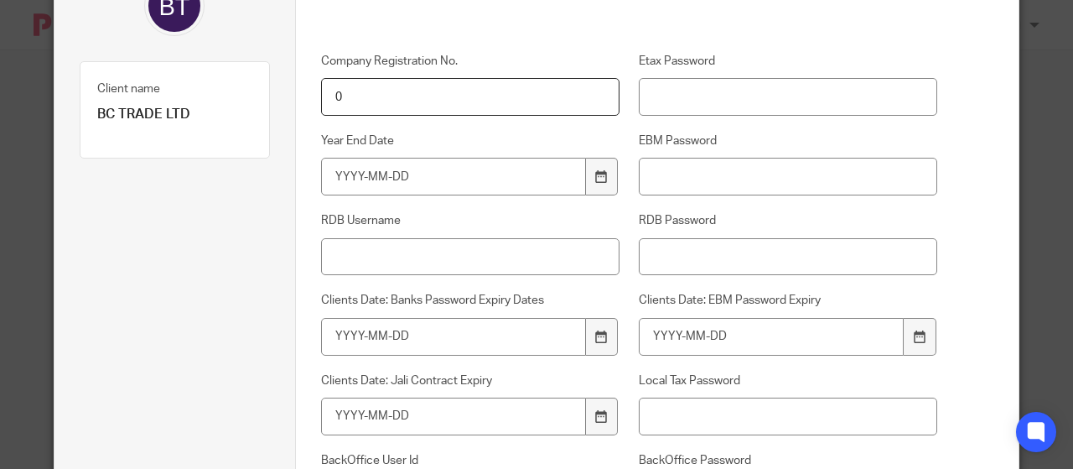
scroll to position [143, 0]
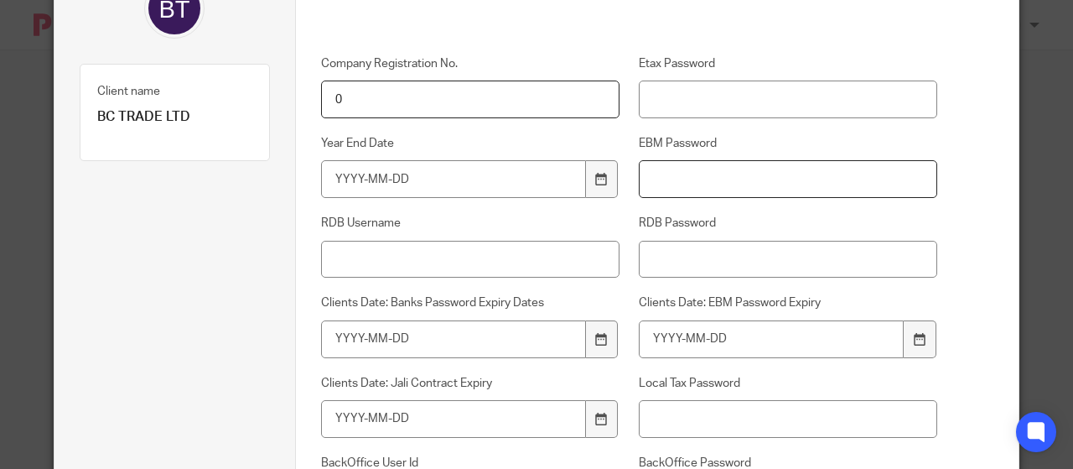
click at [681, 184] on input "EBM Password" at bounding box center [788, 179] width 298 height 38
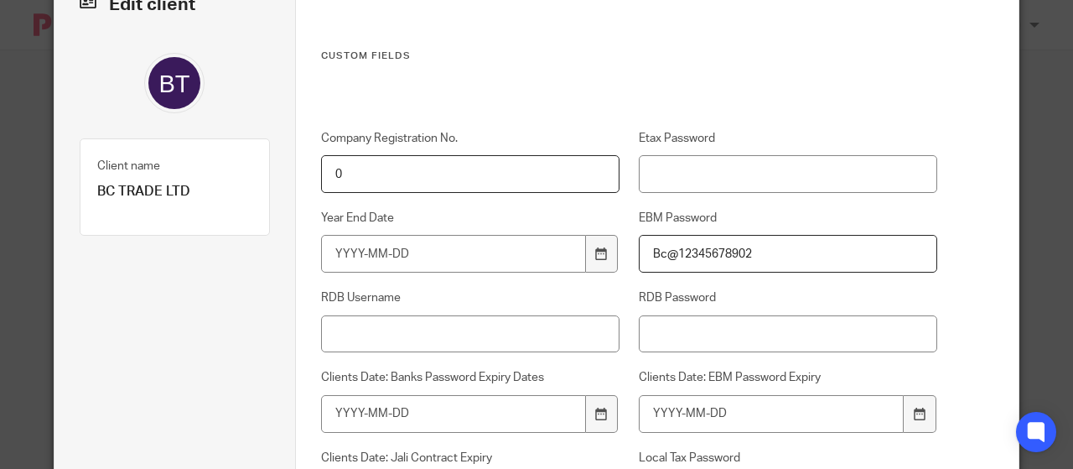
scroll to position [60, 0]
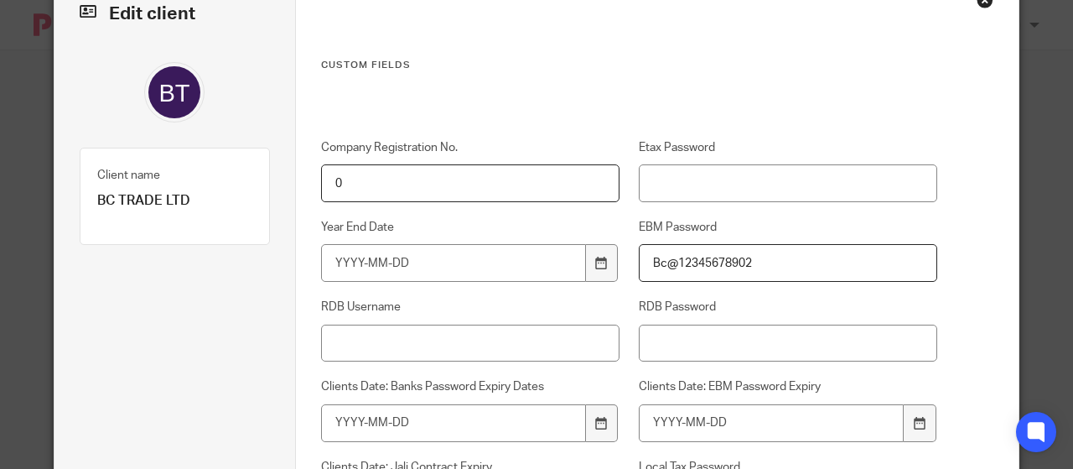
type input "Bc@12345678902"
click at [701, 185] on input "Etax Password" at bounding box center [788, 183] width 298 height 38
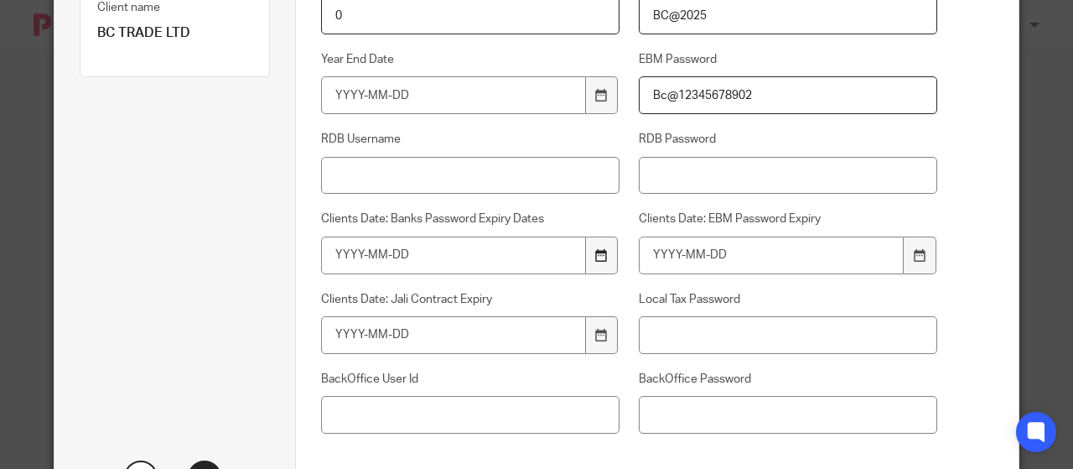
scroll to position [345, 0]
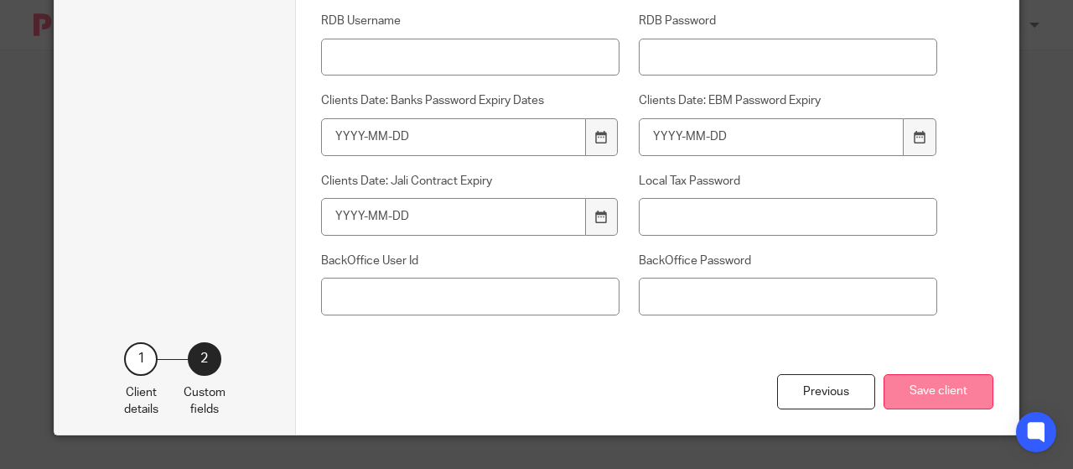
type input "BC@2025"
click at [936, 389] on button "Save client" at bounding box center [939, 392] width 110 height 36
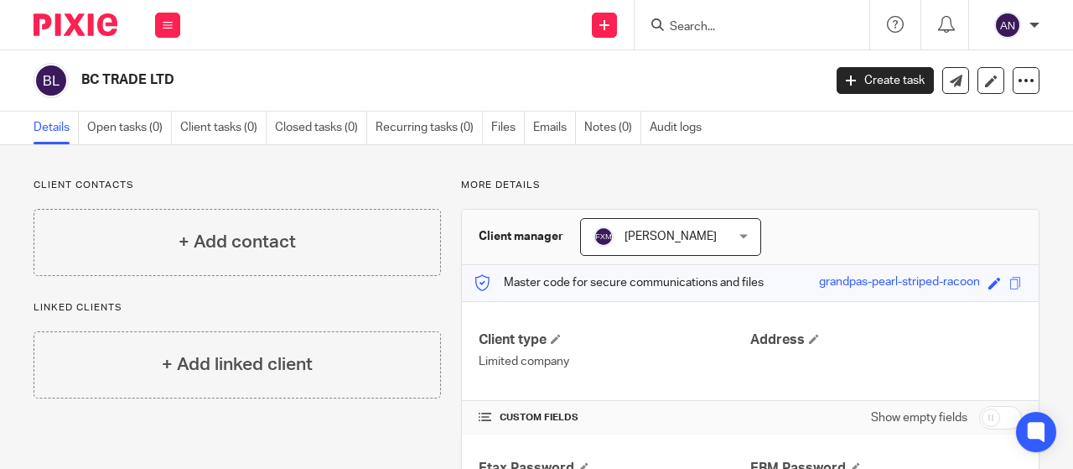
click at [734, 16] on form at bounding box center [757, 24] width 179 height 21
click at [711, 27] on input "Search" at bounding box center [743, 27] width 151 height 15
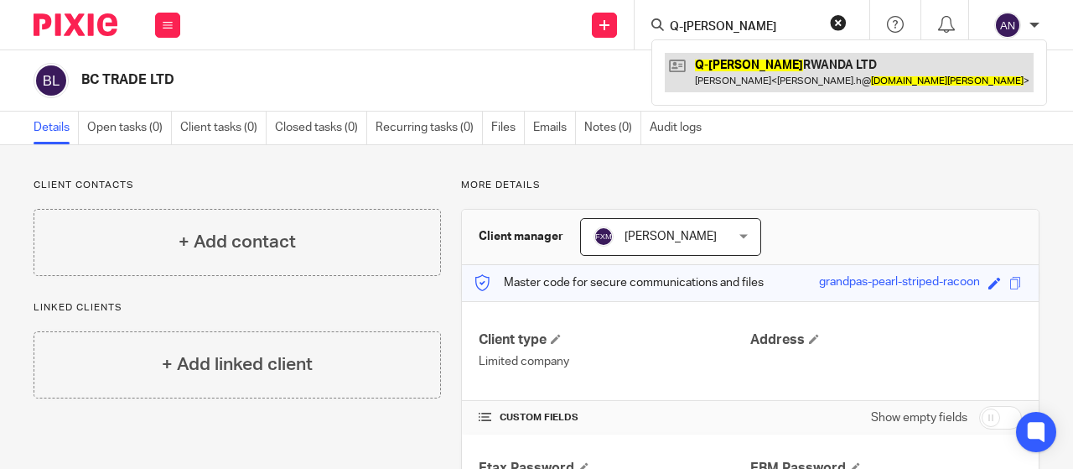
type input "Q-lana"
click at [742, 66] on link at bounding box center [849, 72] width 369 height 39
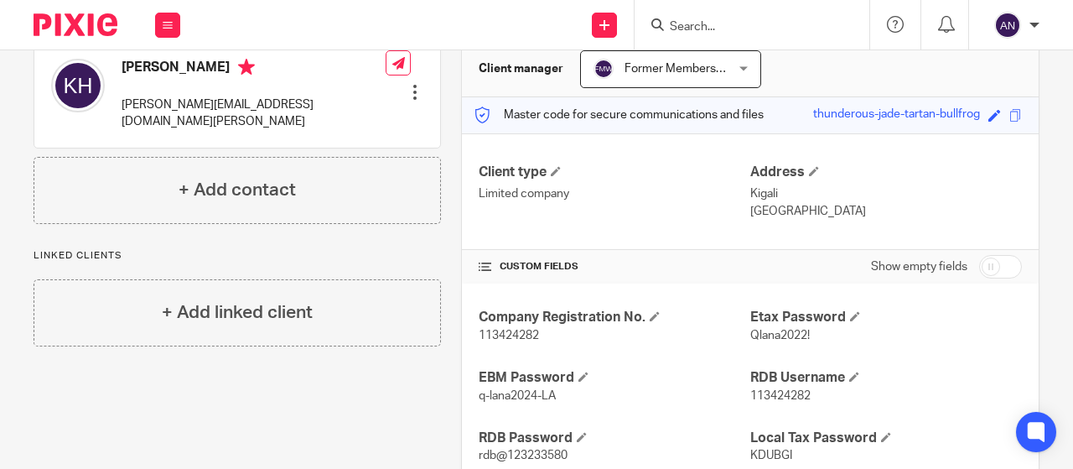
scroll to position [252, 0]
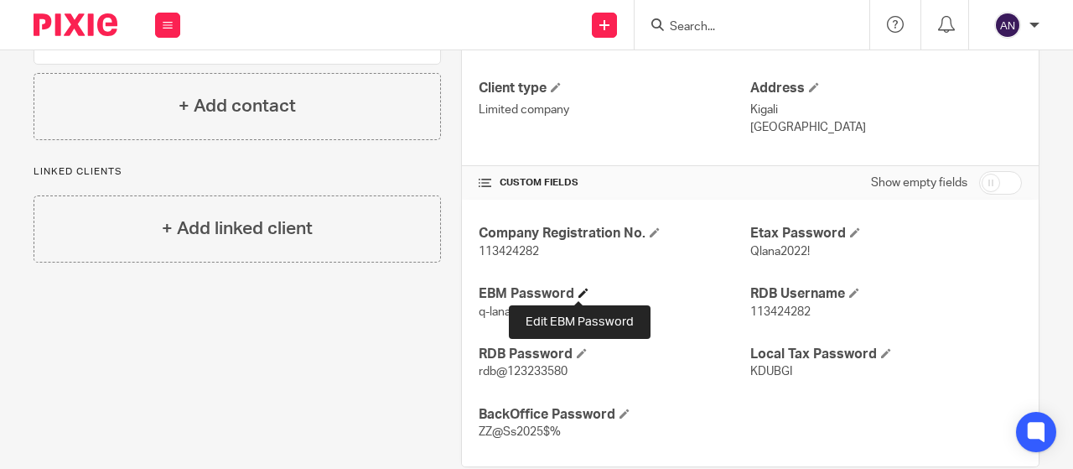
click at [578, 295] on span at bounding box center [583, 293] width 10 height 10
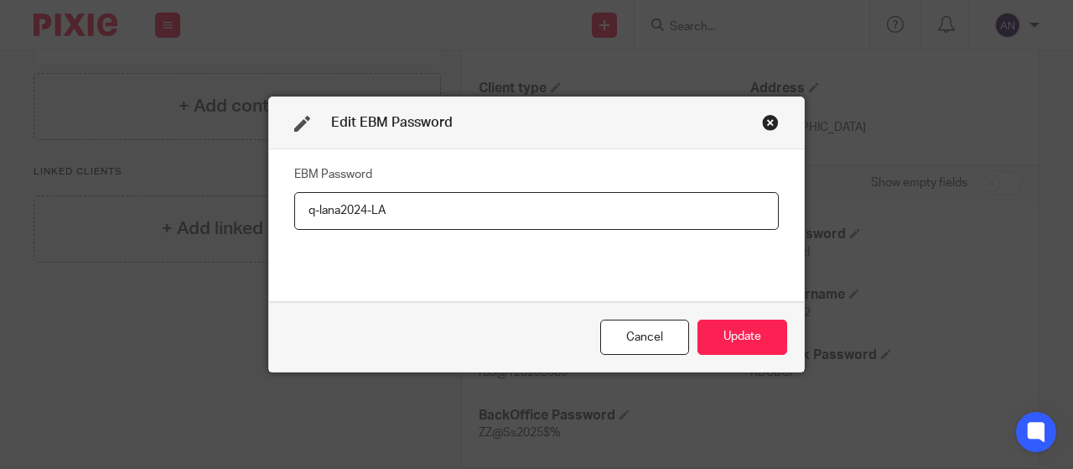
click at [393, 215] on input "q-lana2024-LA" at bounding box center [536, 211] width 485 height 38
click at [315, 209] on input "q-[PERSON_NAME]@2025Rw" at bounding box center [536, 211] width 485 height 38
click at [387, 200] on input "Qlana@2025Rw" at bounding box center [536, 211] width 485 height 38
type input "Qlana@2025Rwa"
click at [705, 331] on button "Update" at bounding box center [743, 337] width 90 height 36
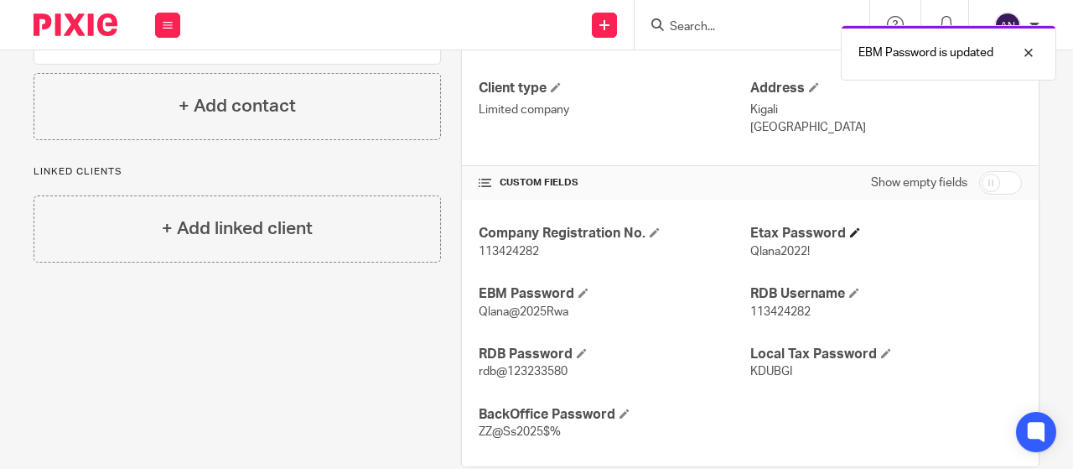
click at [791, 234] on h4 "Etax Password" at bounding box center [886, 234] width 272 height 18
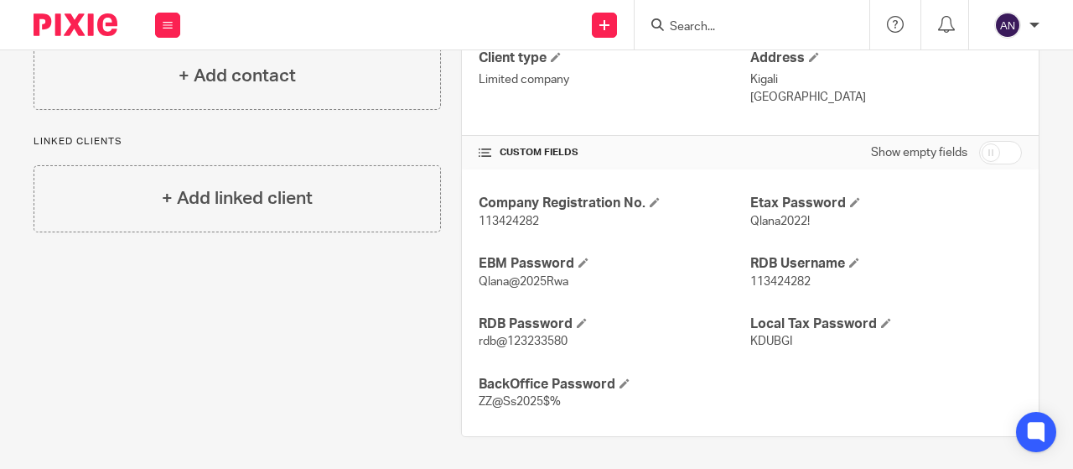
click at [687, 22] on input "Search" at bounding box center [743, 27] width 151 height 15
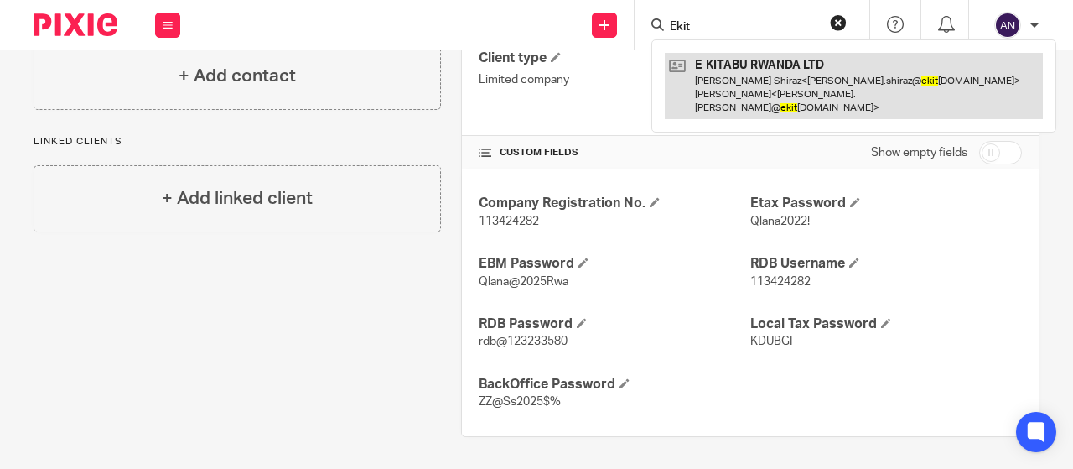
type input "Ekit"
click at [757, 76] on link at bounding box center [854, 86] width 378 height 66
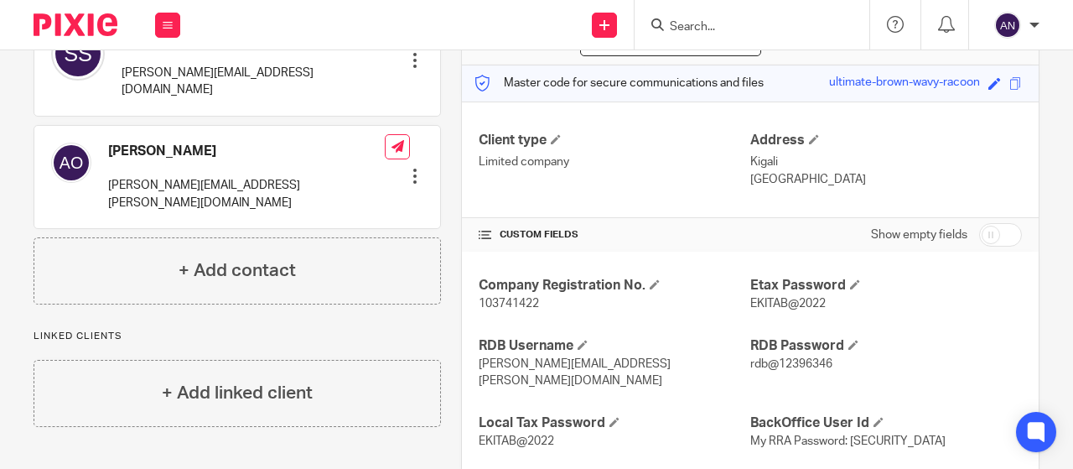
scroll to position [221, 0]
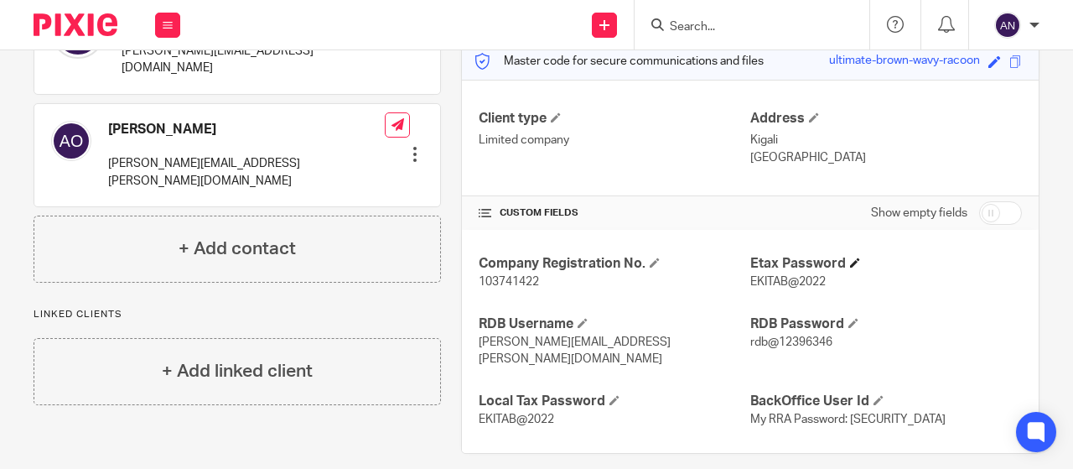
click at [791, 260] on h4 "Etax Password" at bounding box center [886, 264] width 272 height 18
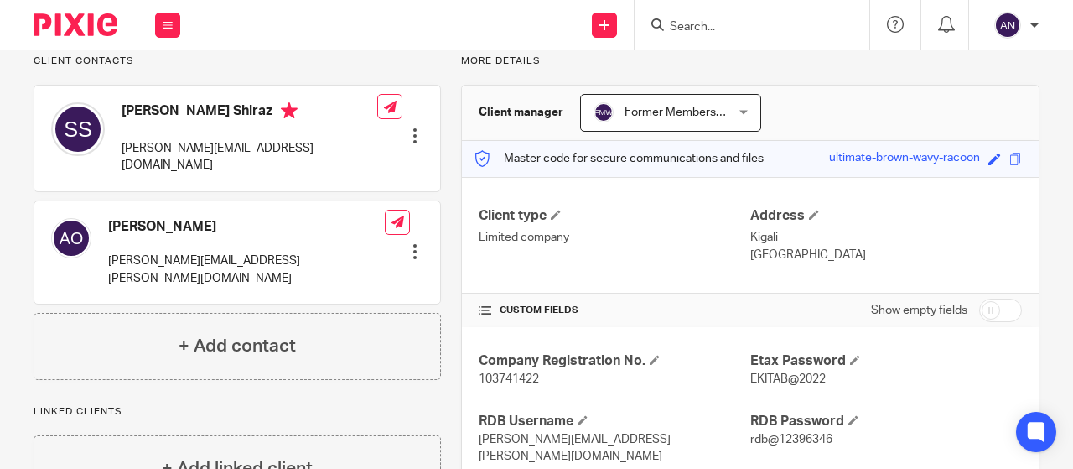
scroll to position [0, 0]
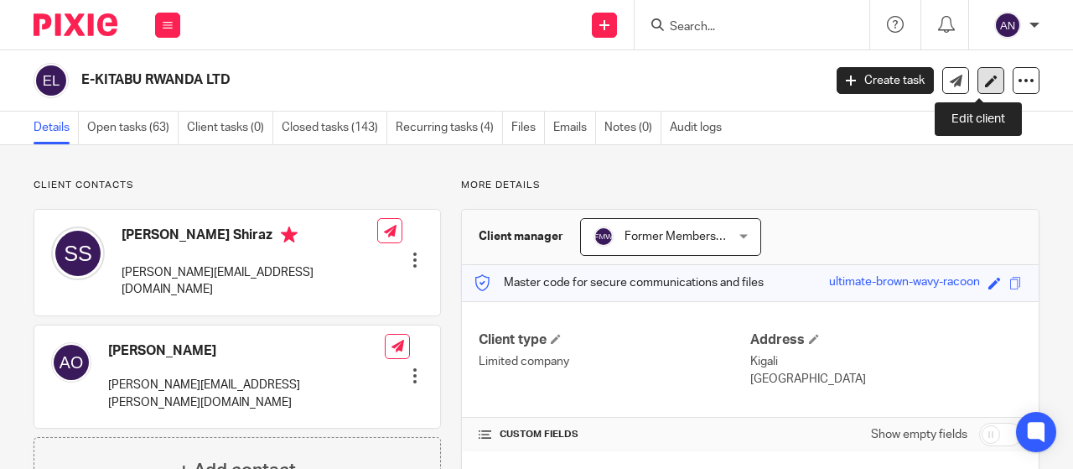
click at [985, 75] on icon at bounding box center [991, 81] width 13 height 13
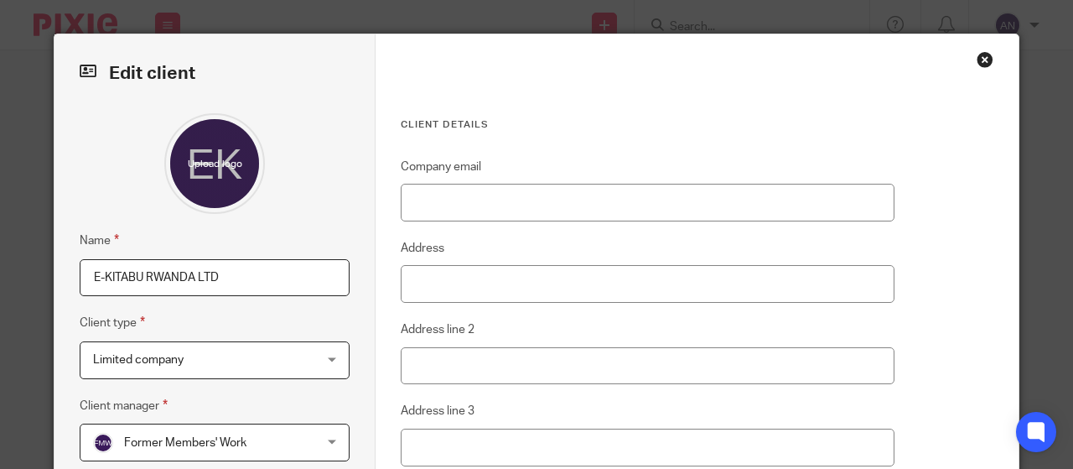
scroll to position [311, 0]
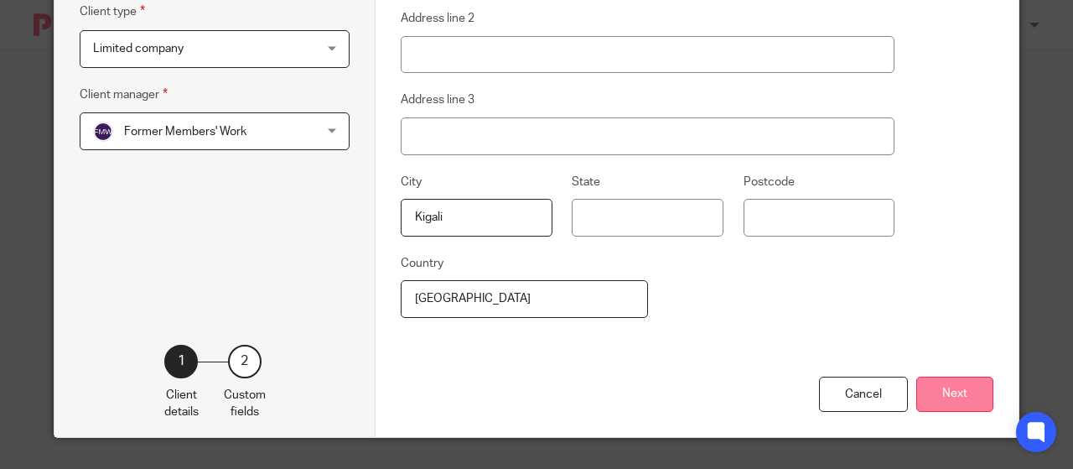
click at [938, 381] on button "Next" at bounding box center [954, 394] width 77 height 36
click at [0, 0] on div "Previous Save client" at bounding box center [0, 0] width 0 height 0
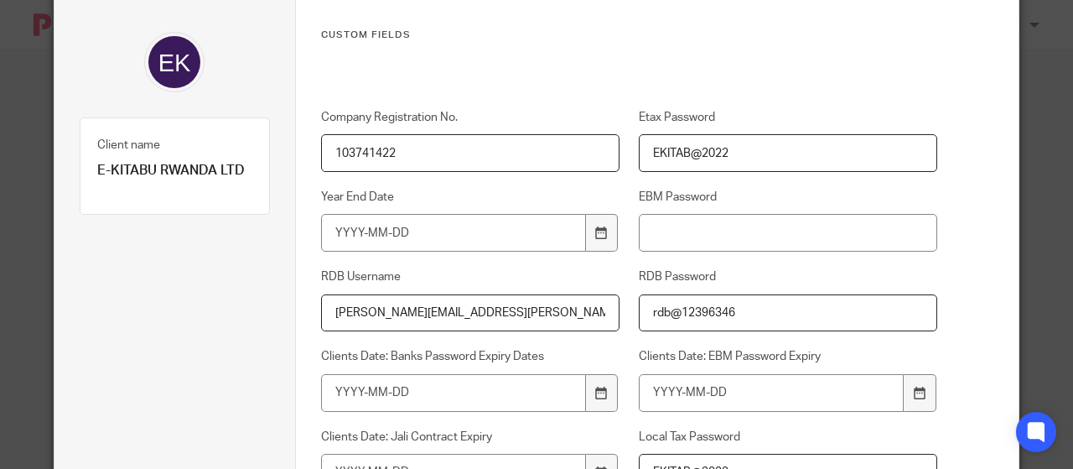
scroll to position [60, 0]
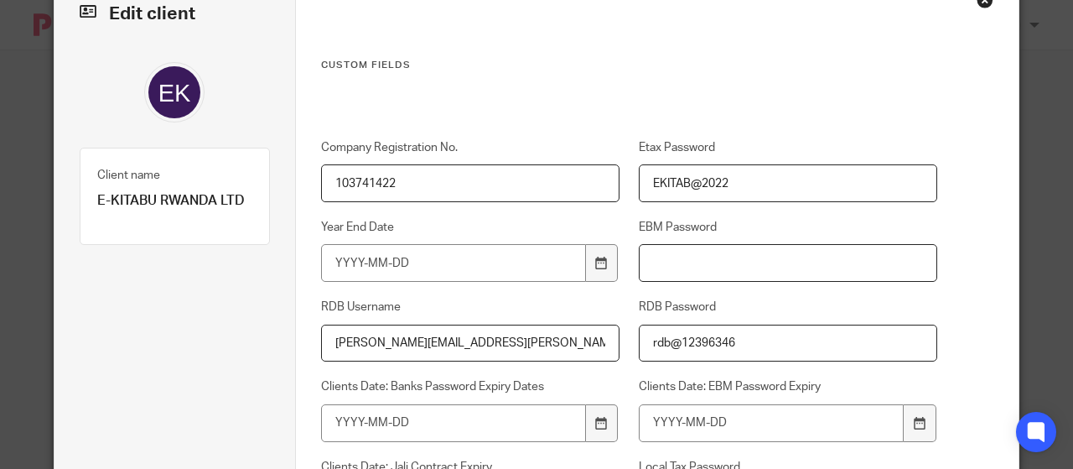
click at [674, 266] on input "EBM Password" at bounding box center [788, 263] width 298 height 38
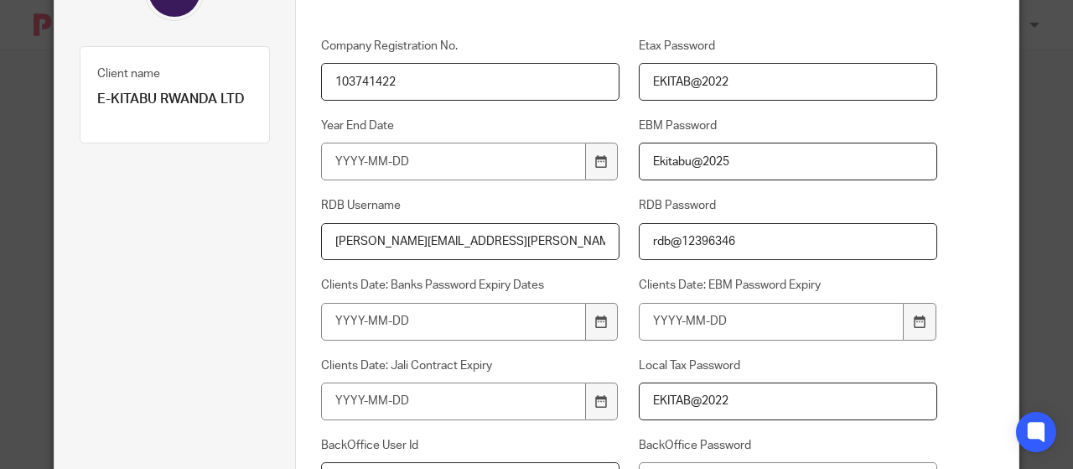
scroll to position [345, 0]
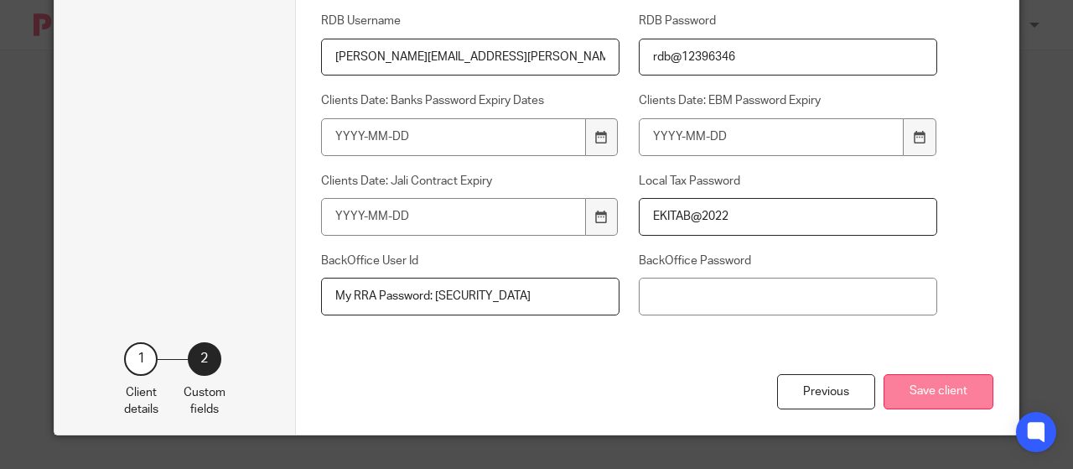
type input "Ekitabu@2025"
click at [934, 386] on button "Save client" at bounding box center [939, 392] width 110 height 36
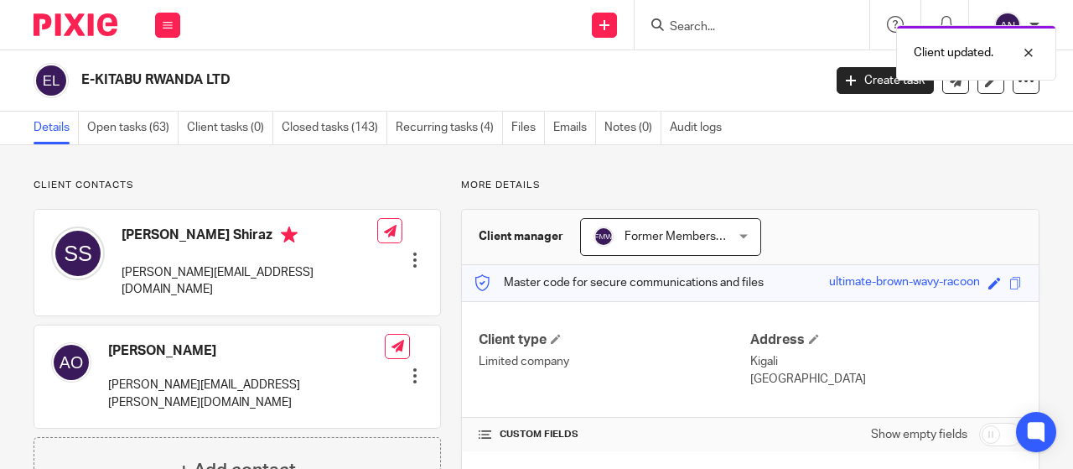
click at [699, 14] on form at bounding box center [757, 24] width 179 height 21
click at [699, 24] on div "Client updated." at bounding box center [797, 49] width 520 height 64
click at [662, 23] on div "Client updated." at bounding box center [797, 49] width 520 height 64
click at [705, 25] on input "Search" at bounding box center [743, 27] width 151 height 15
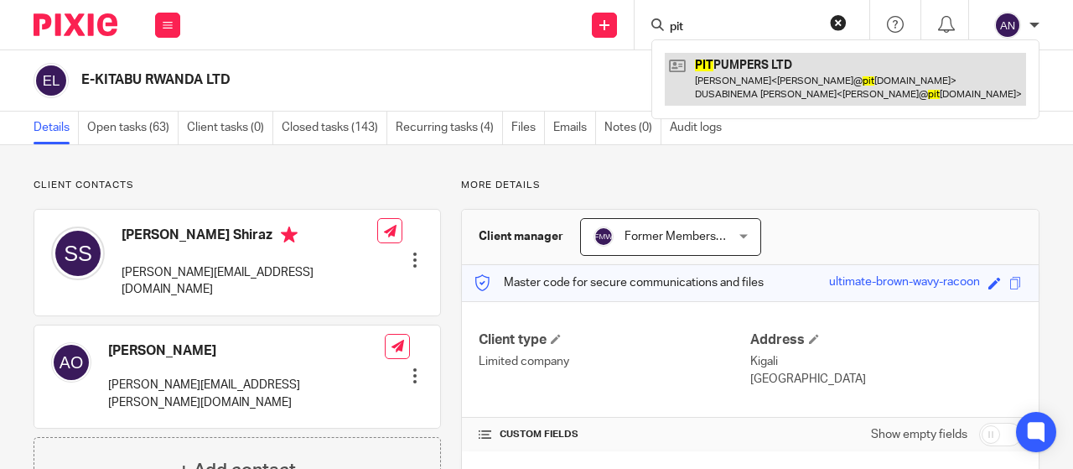
type input "pit"
click at [740, 65] on link at bounding box center [845, 79] width 361 height 52
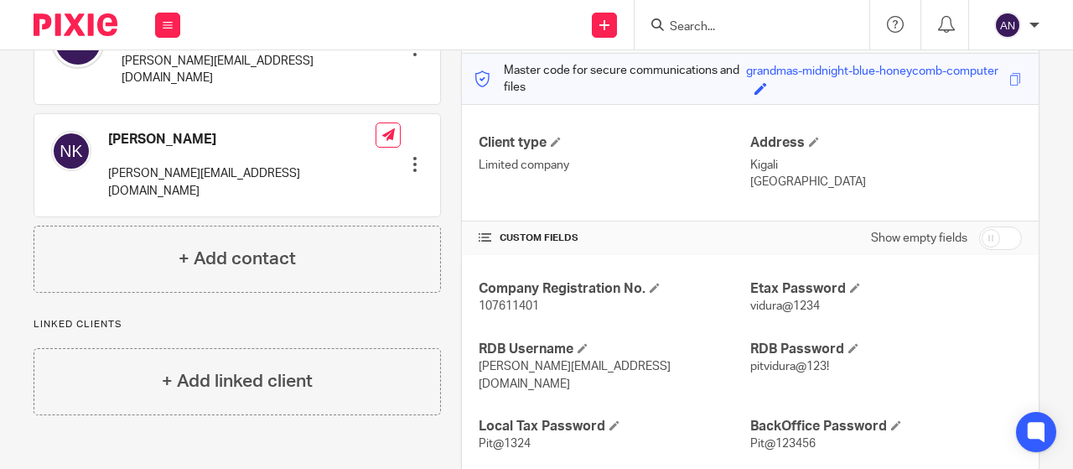
scroll to position [236, 0]
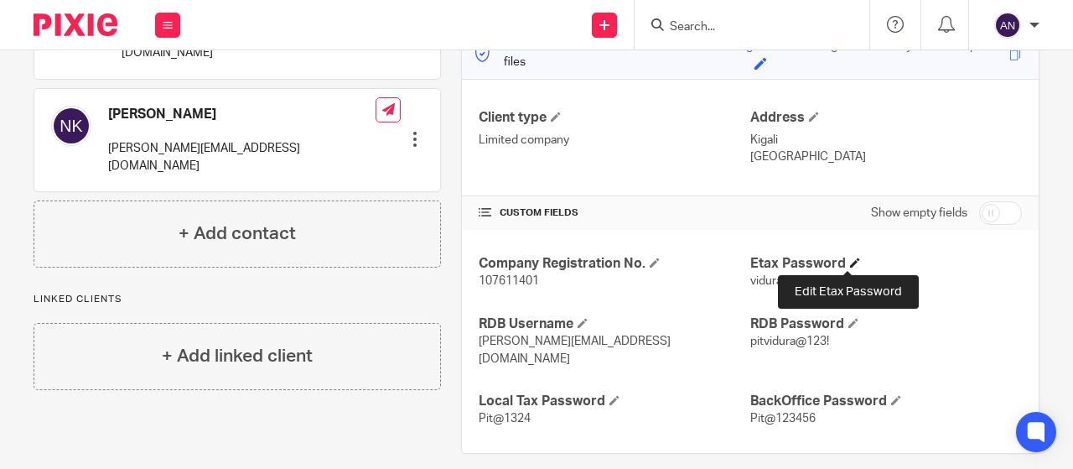
click at [850, 261] on span at bounding box center [855, 262] width 10 height 10
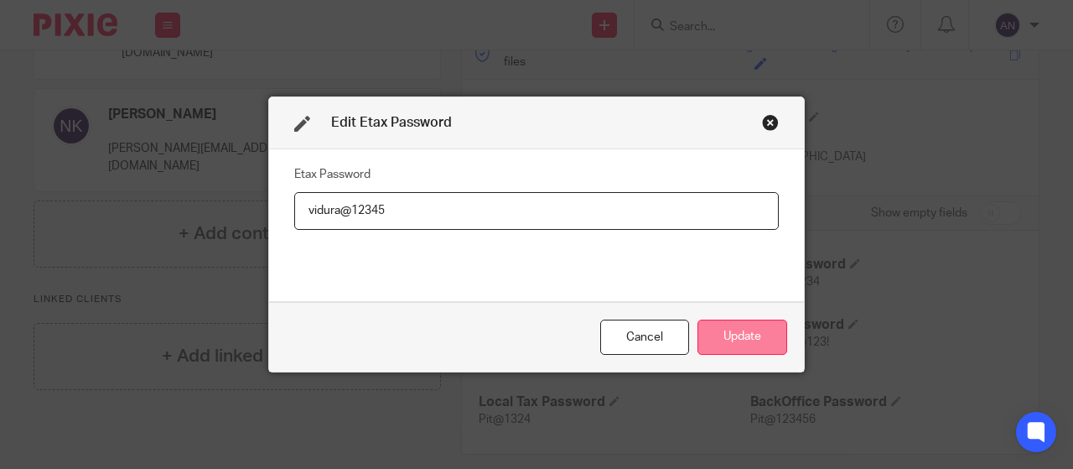
type input "vidura@12345"
click at [724, 331] on button "Update" at bounding box center [743, 337] width 90 height 36
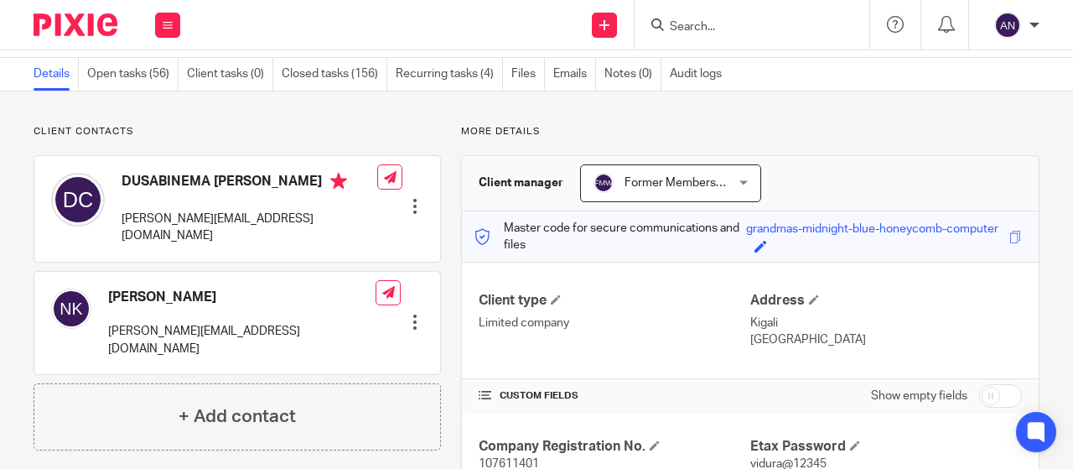
scroll to position [0, 0]
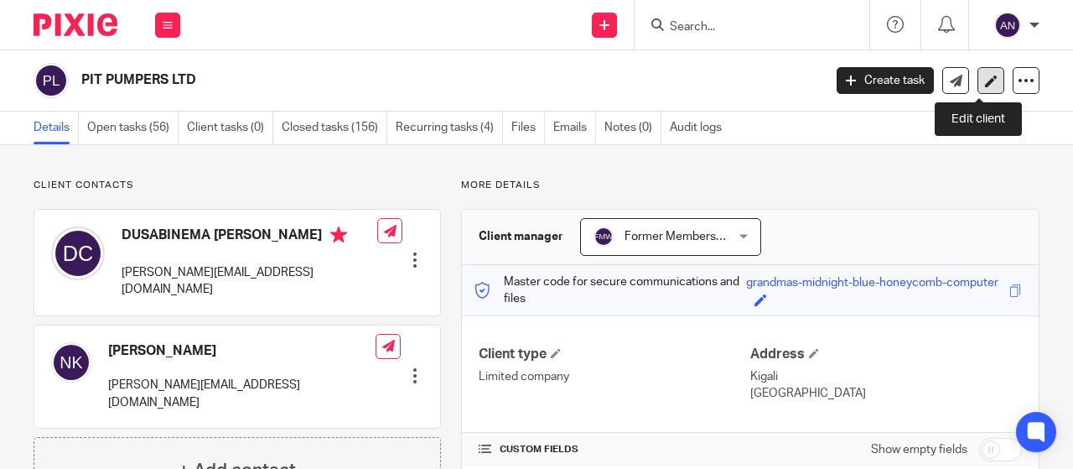
click at [987, 83] on link at bounding box center [991, 80] width 27 height 27
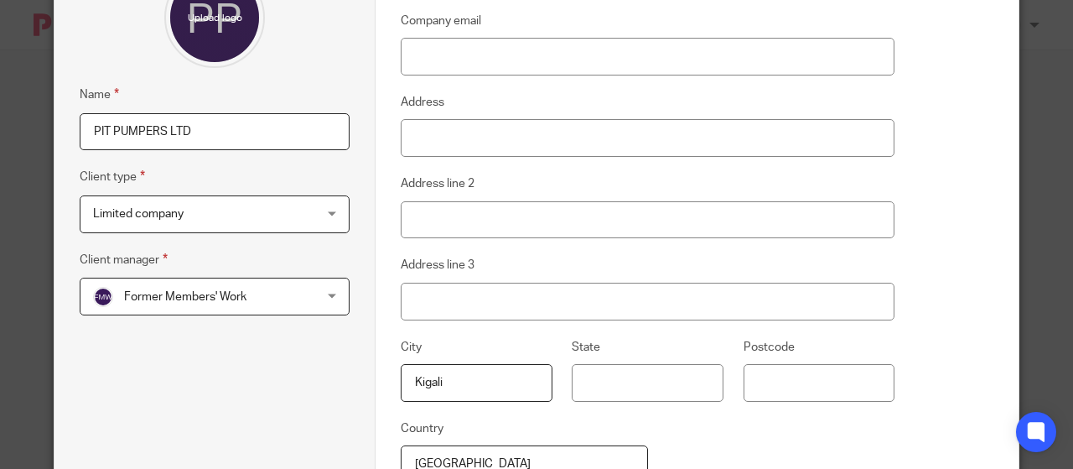
scroll to position [252, 0]
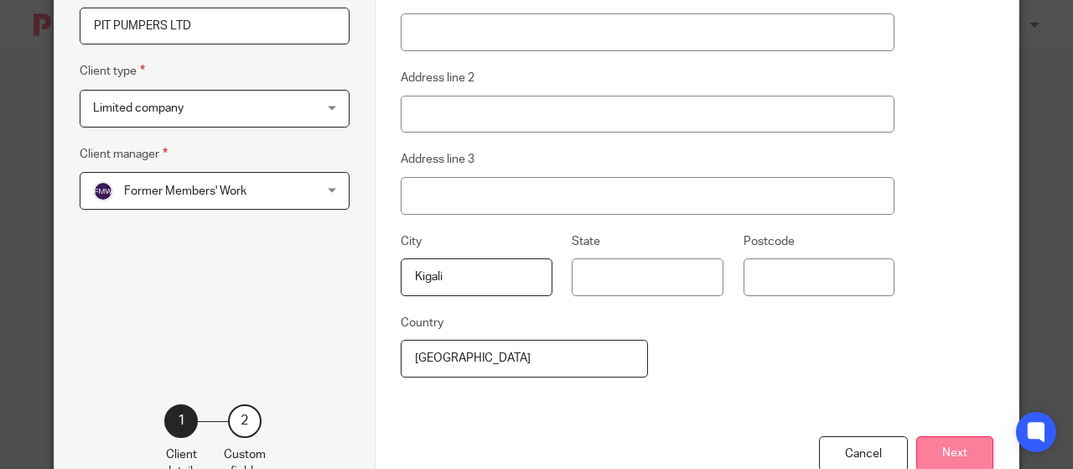
click at [942, 436] on button "Next" at bounding box center [954, 454] width 77 height 36
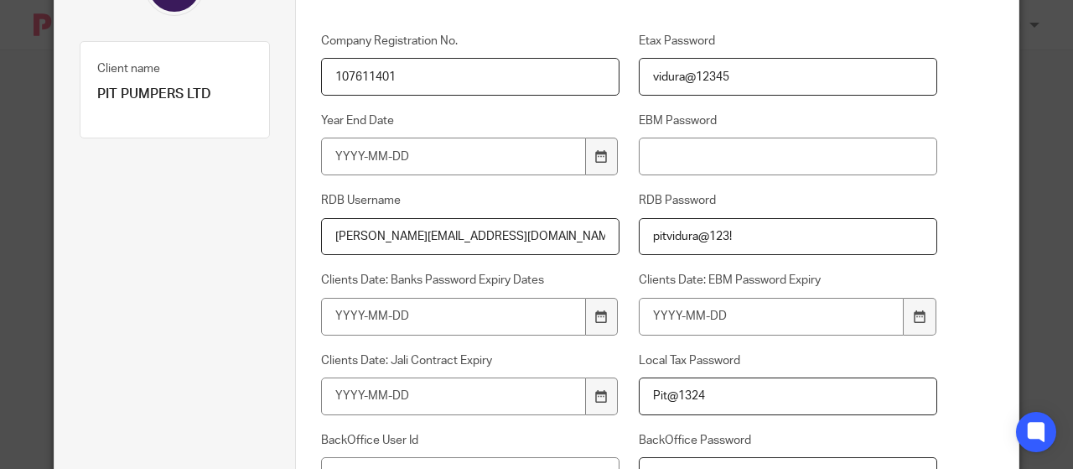
scroll to position [84, 0]
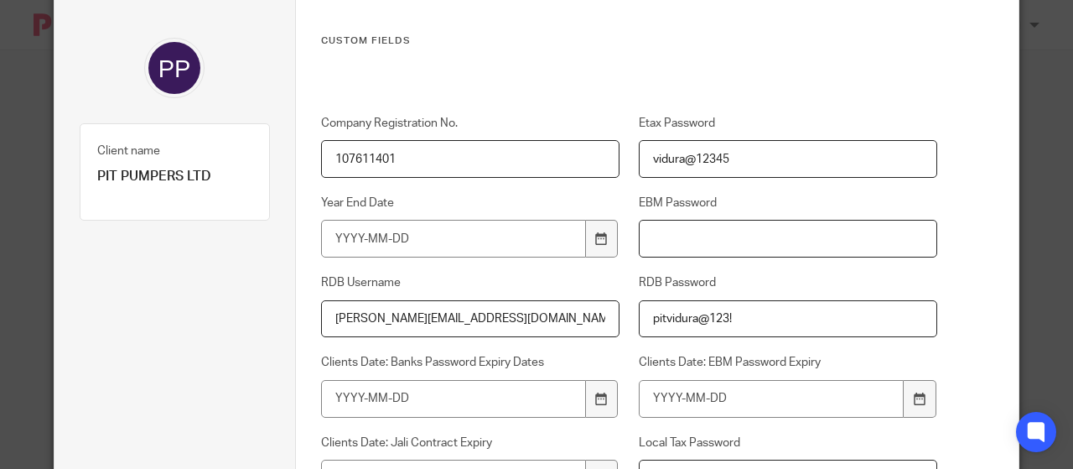
click at [687, 228] on input "EBM Password" at bounding box center [788, 239] width 298 height 38
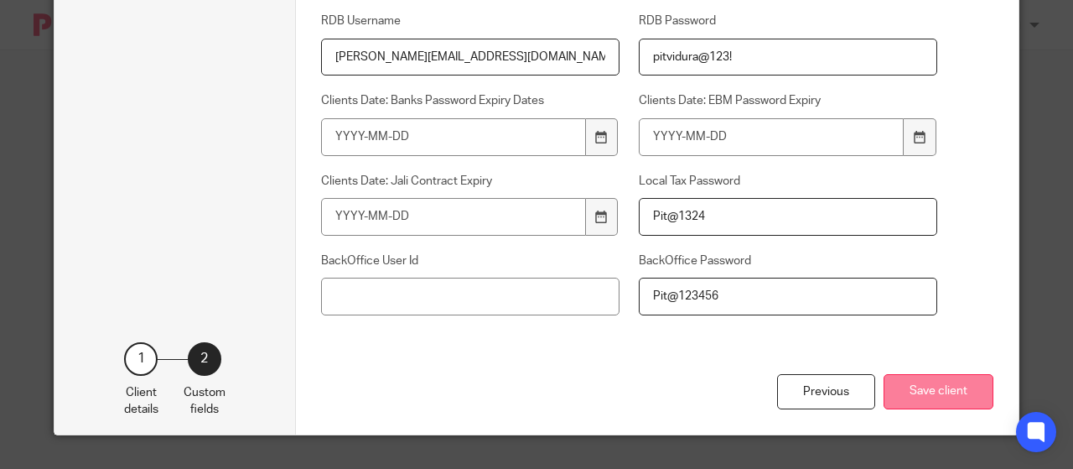
type input "Pit@12345678"
click at [950, 383] on button "Save client" at bounding box center [939, 392] width 110 height 36
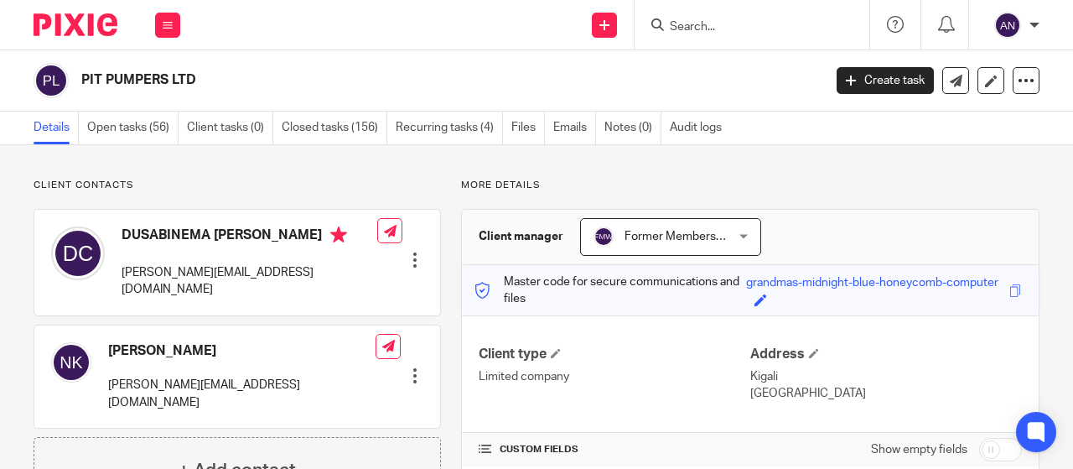
click at [708, 25] on input "Search" at bounding box center [743, 27] width 151 height 15
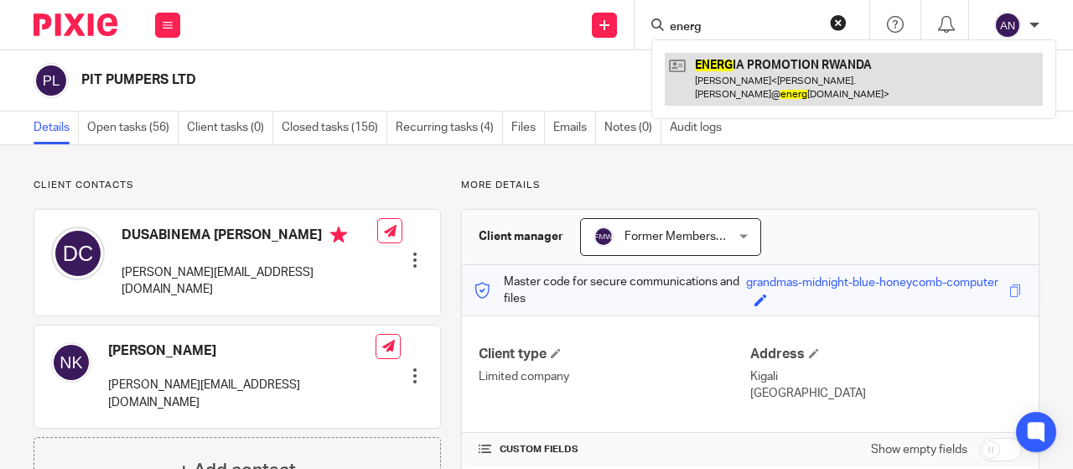
type input "energ"
click at [795, 70] on link at bounding box center [854, 79] width 378 height 52
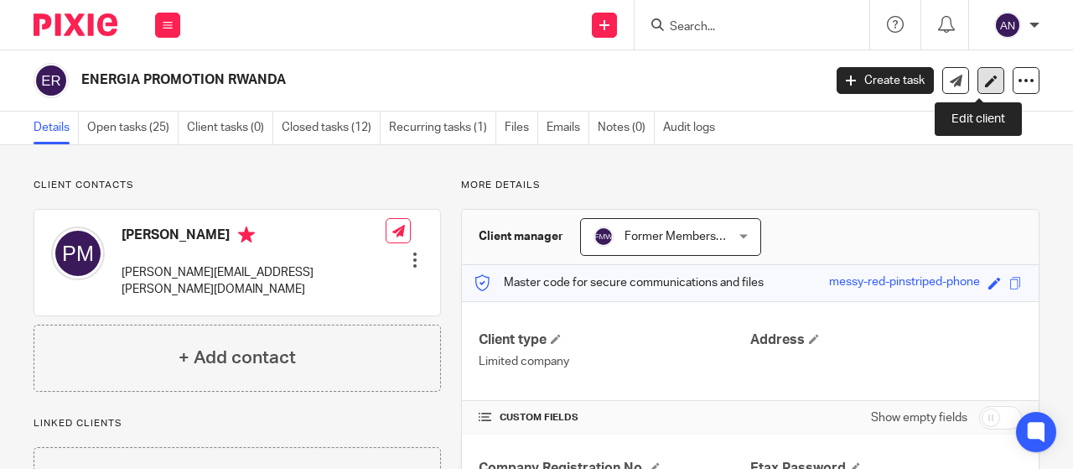
click at [978, 86] on link at bounding box center [991, 80] width 27 height 27
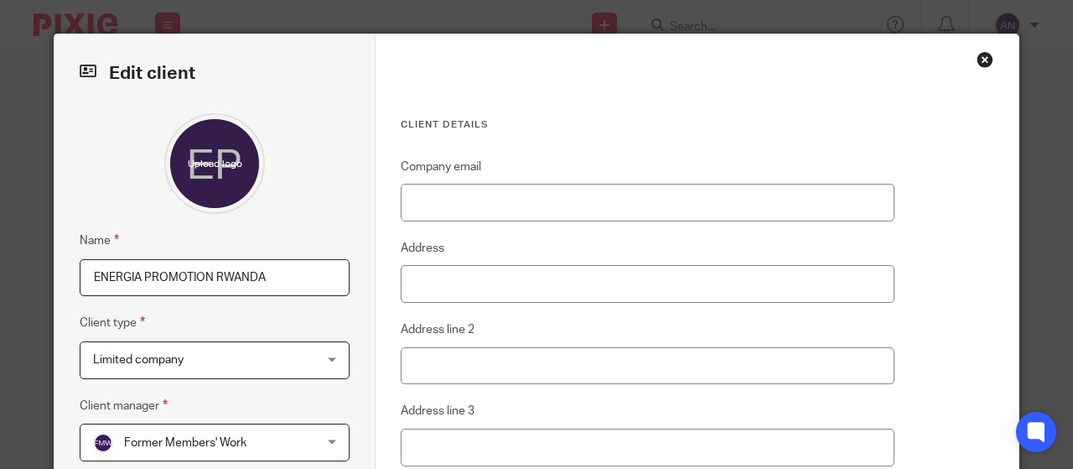
scroll to position [311, 0]
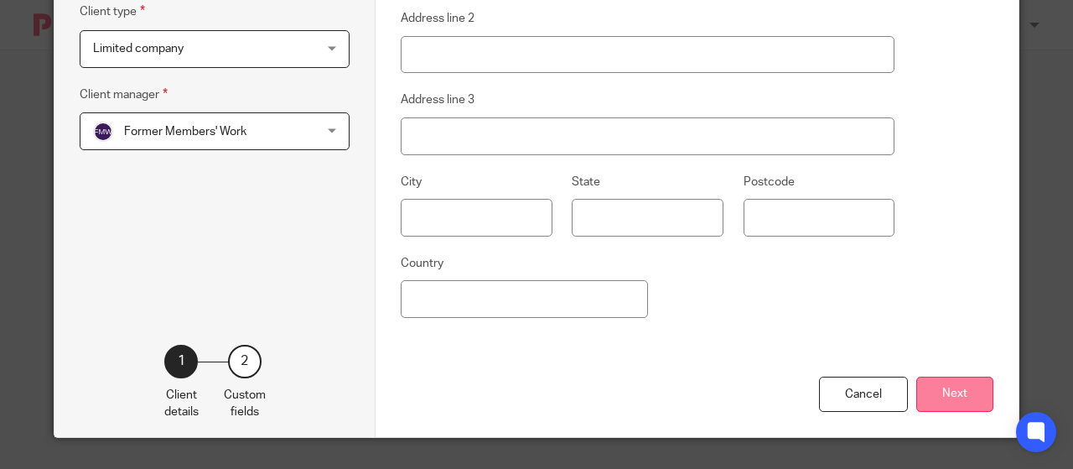
click at [962, 388] on button "Next" at bounding box center [954, 394] width 77 height 36
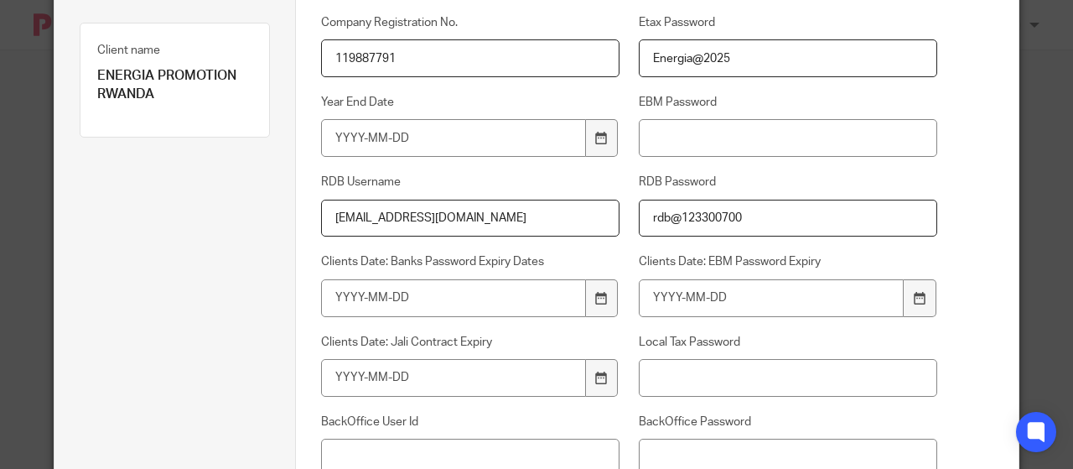
scroll to position [143, 0]
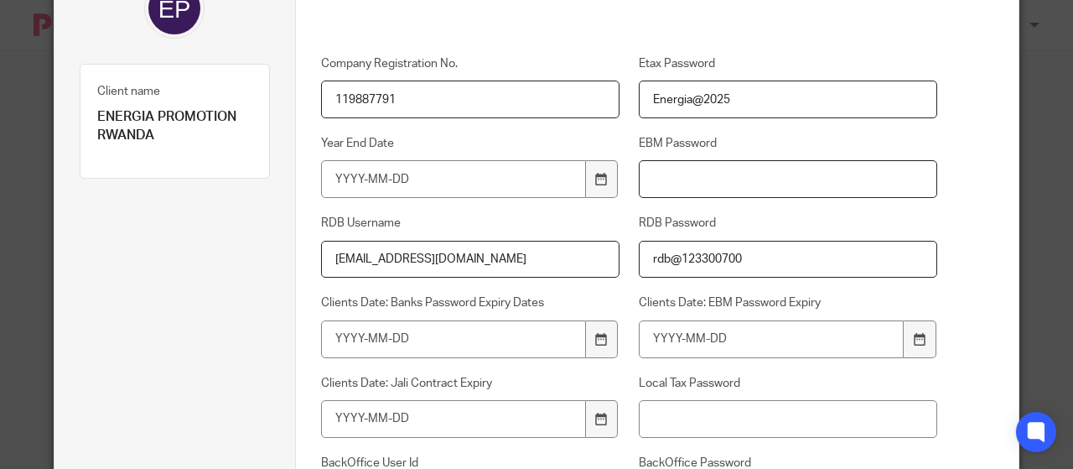
click at [715, 166] on input "EBM Password" at bounding box center [788, 179] width 298 height 38
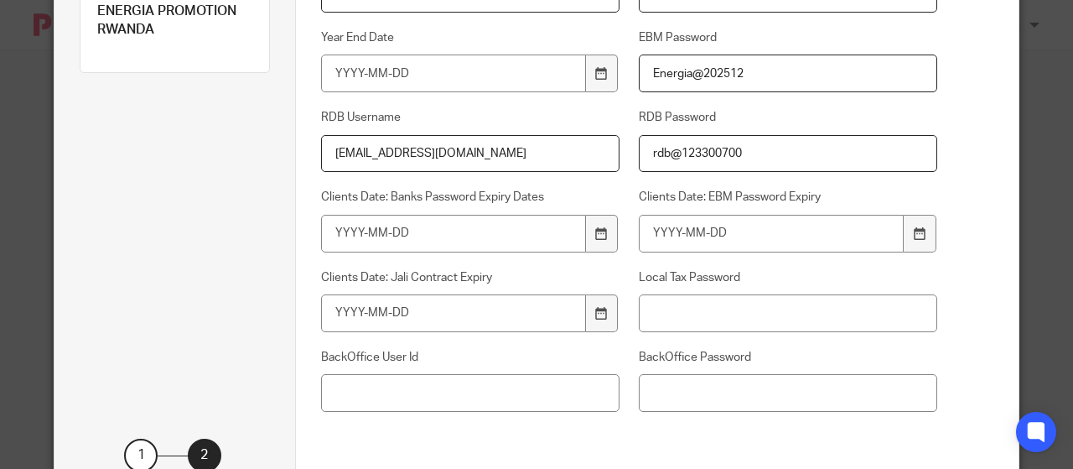
scroll to position [345, 0]
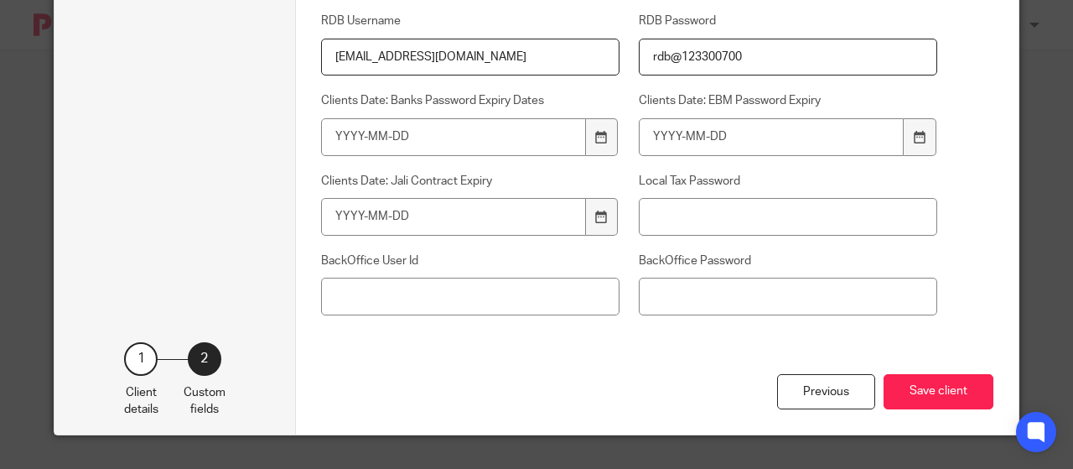
type input "Energia@202512"
click at [889, 374] on div "Previous Save client" at bounding box center [657, 404] width 673 height 61
click at [913, 385] on button "Save client" at bounding box center [939, 392] width 110 height 36
